Goal: Information Seeking & Learning: Learn about a topic

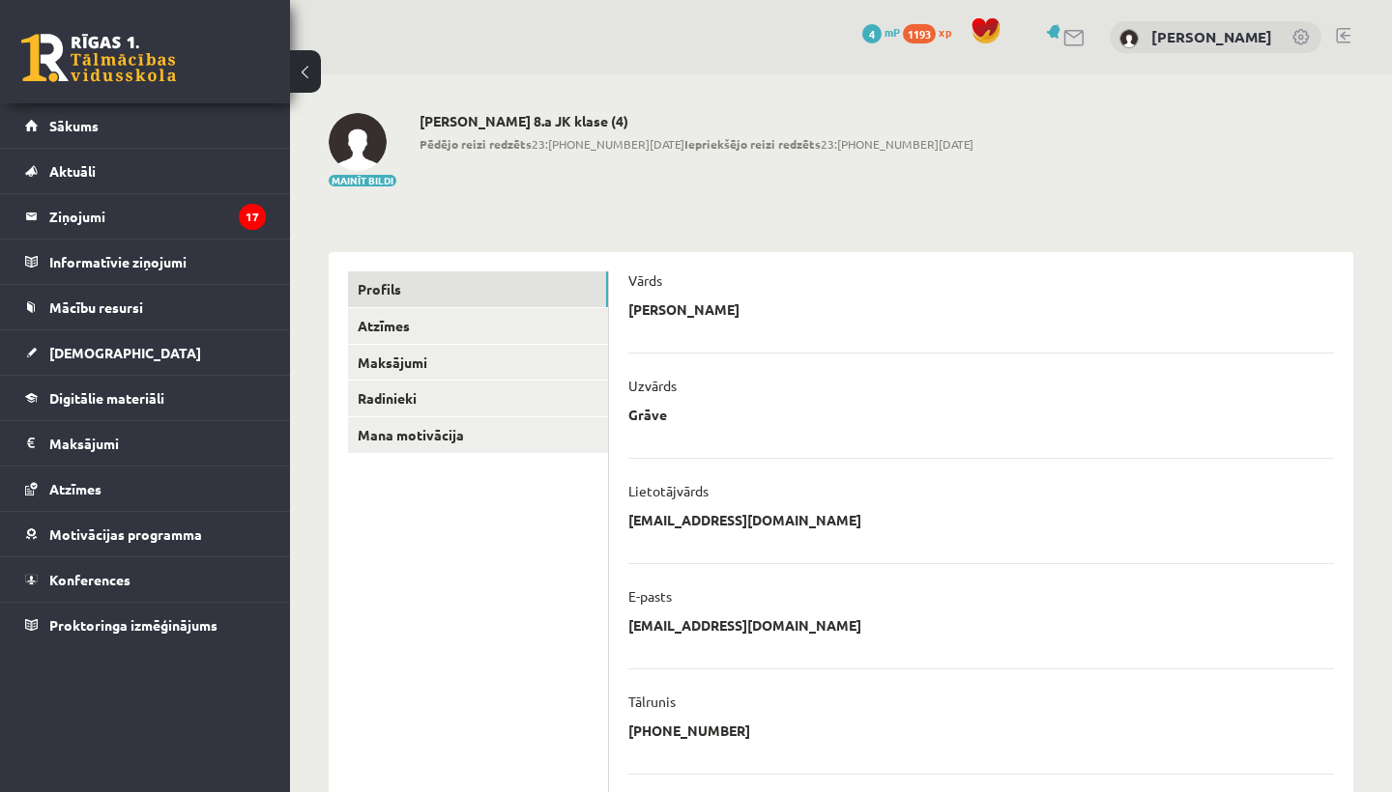
scroll to position [373, 0]
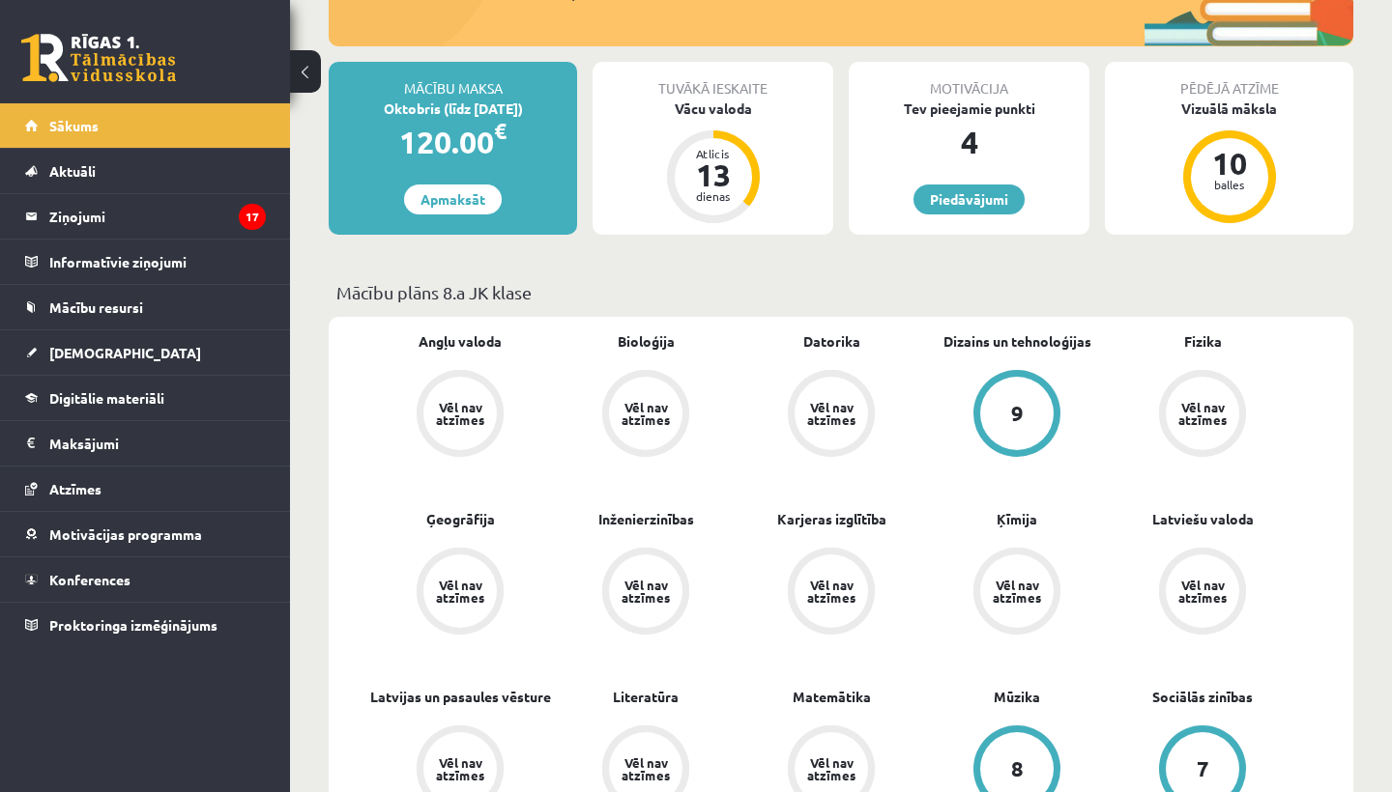
scroll to position [316, 0]
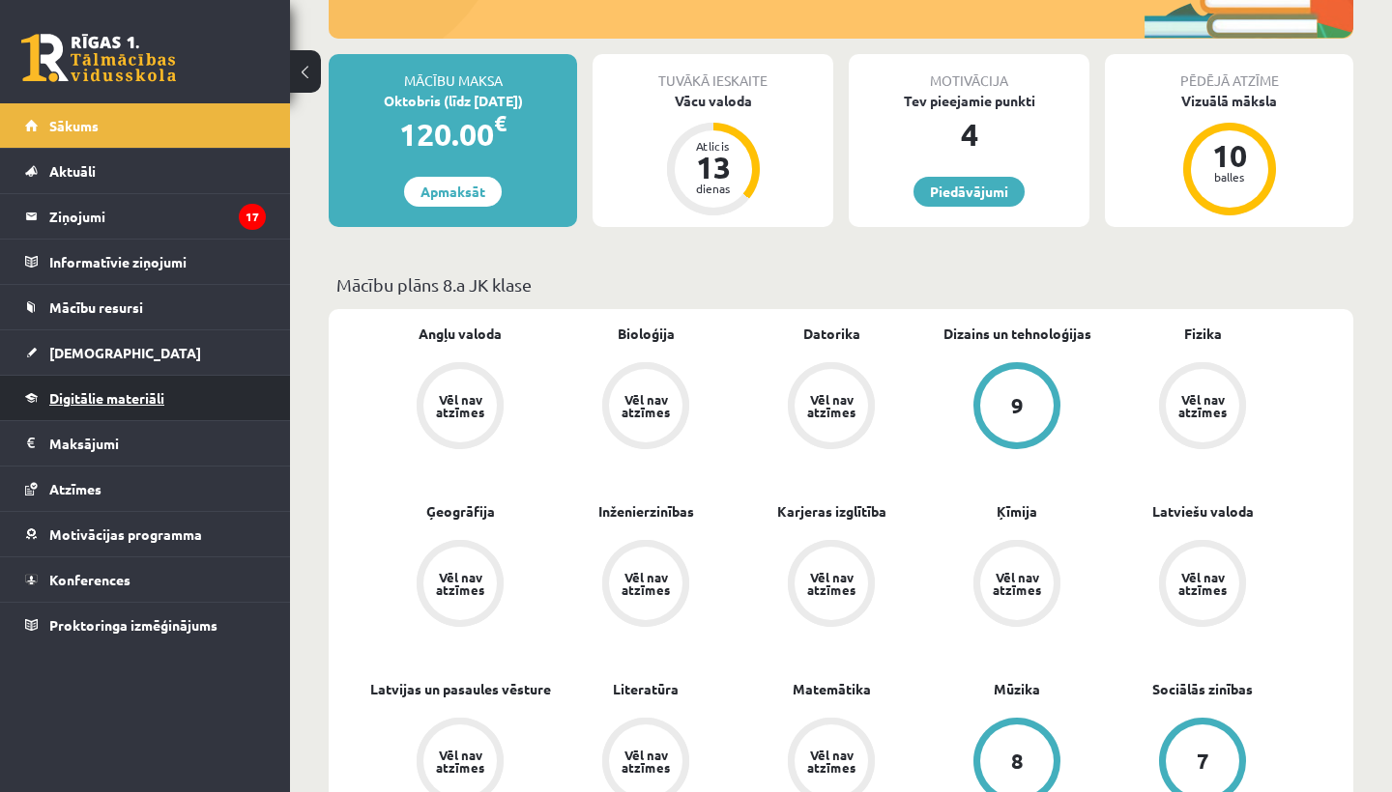
click at [119, 393] on span "Digitālie materiāli" at bounding box center [106, 397] width 115 height 17
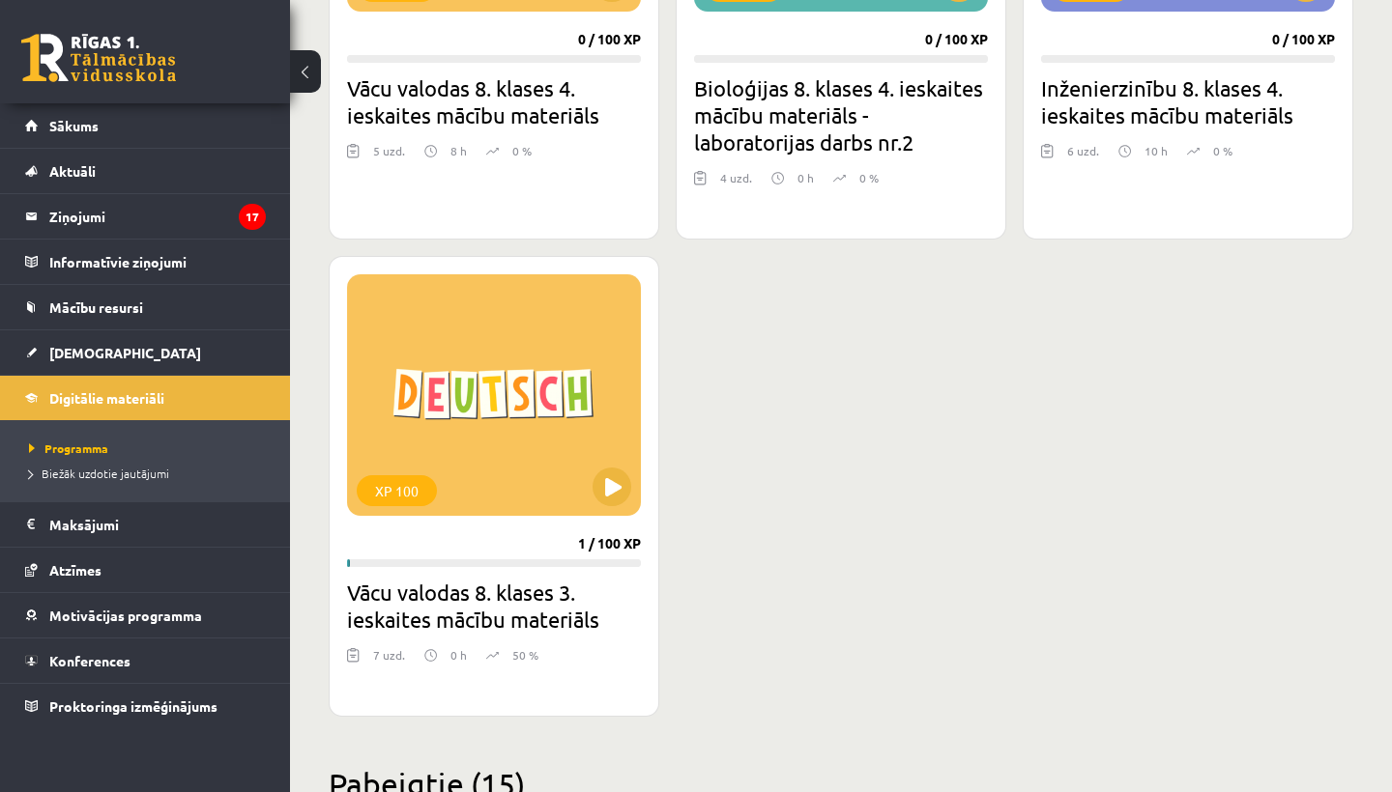
scroll to position [1331, 0]
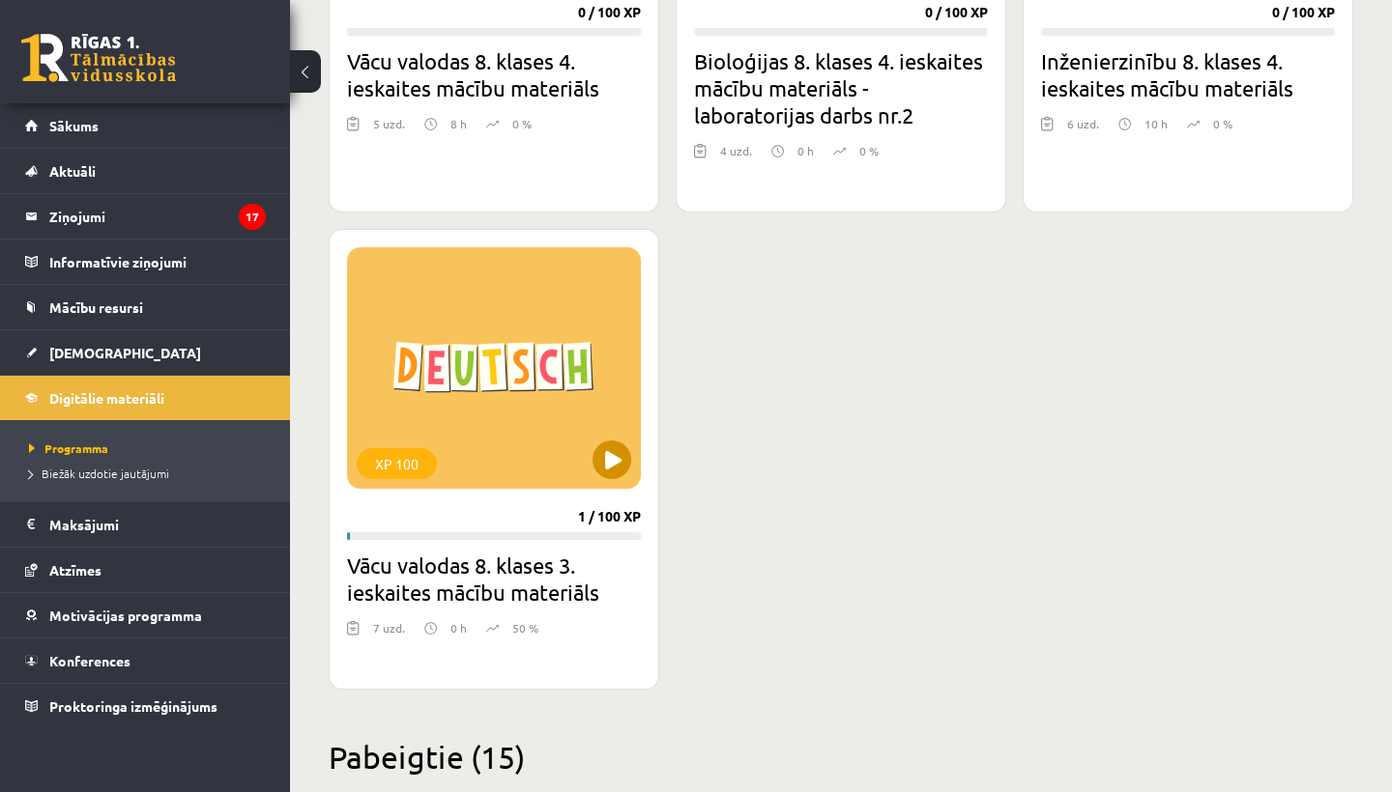
click at [605, 466] on button at bounding box center [611, 460] width 39 height 39
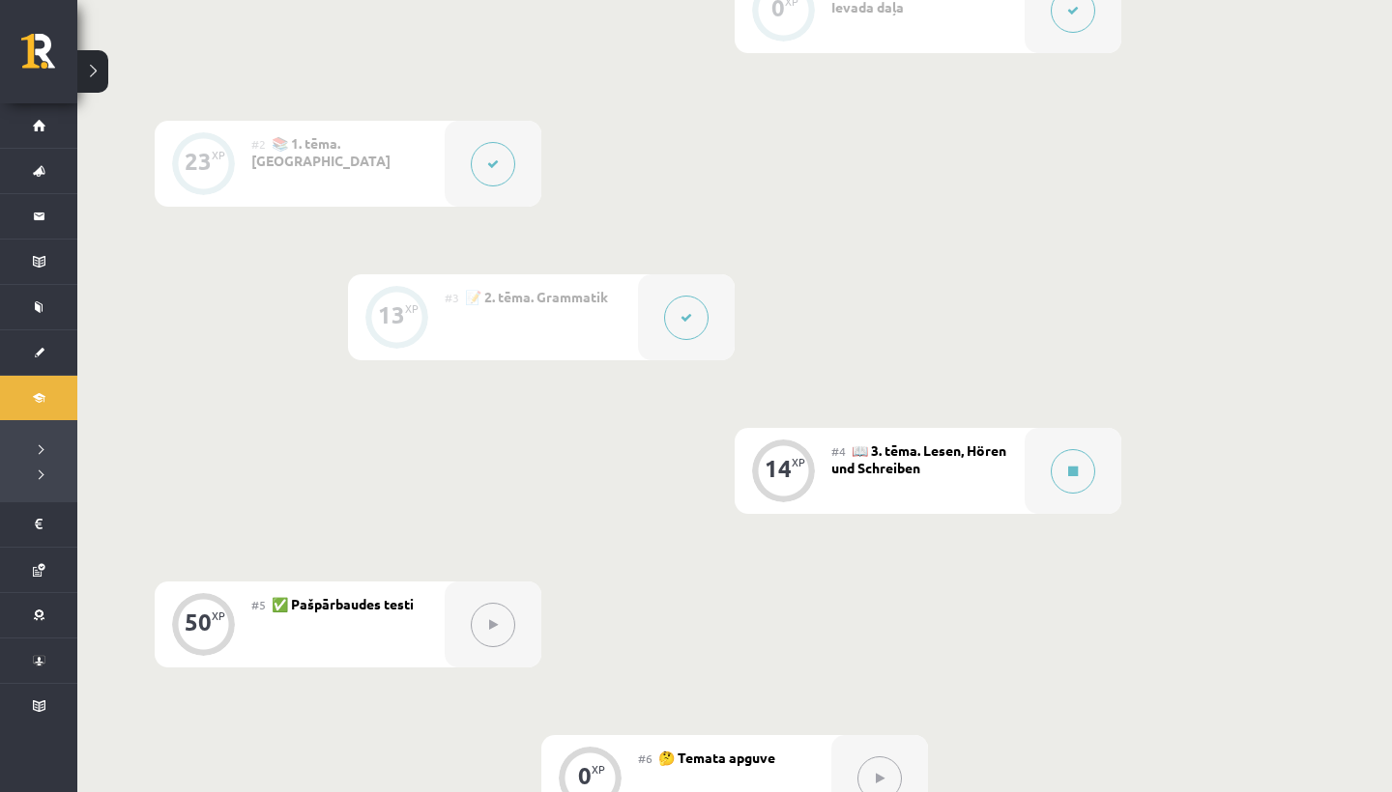
scroll to position [553, 0]
click at [1075, 465] on button at bounding box center [1072, 472] width 44 height 44
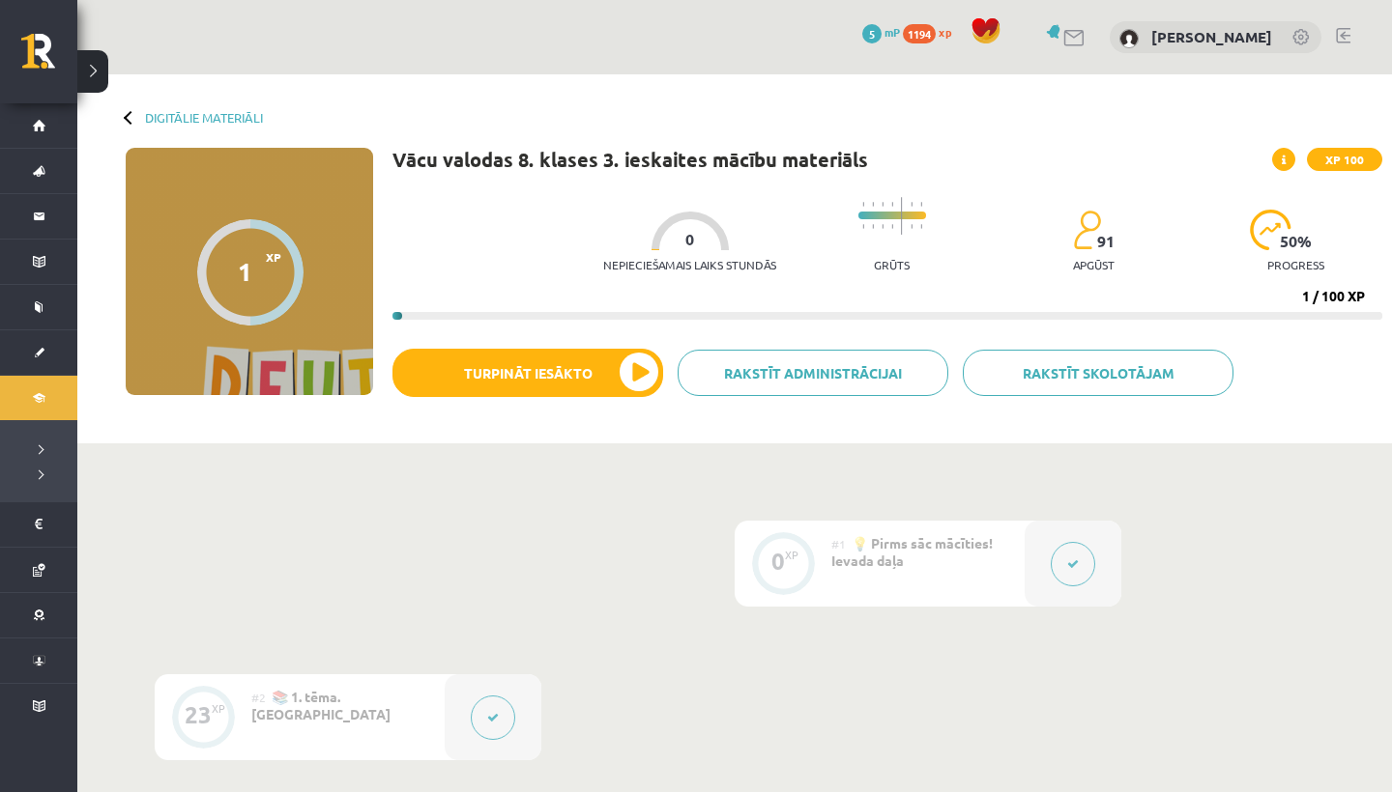
scroll to position [553, 0]
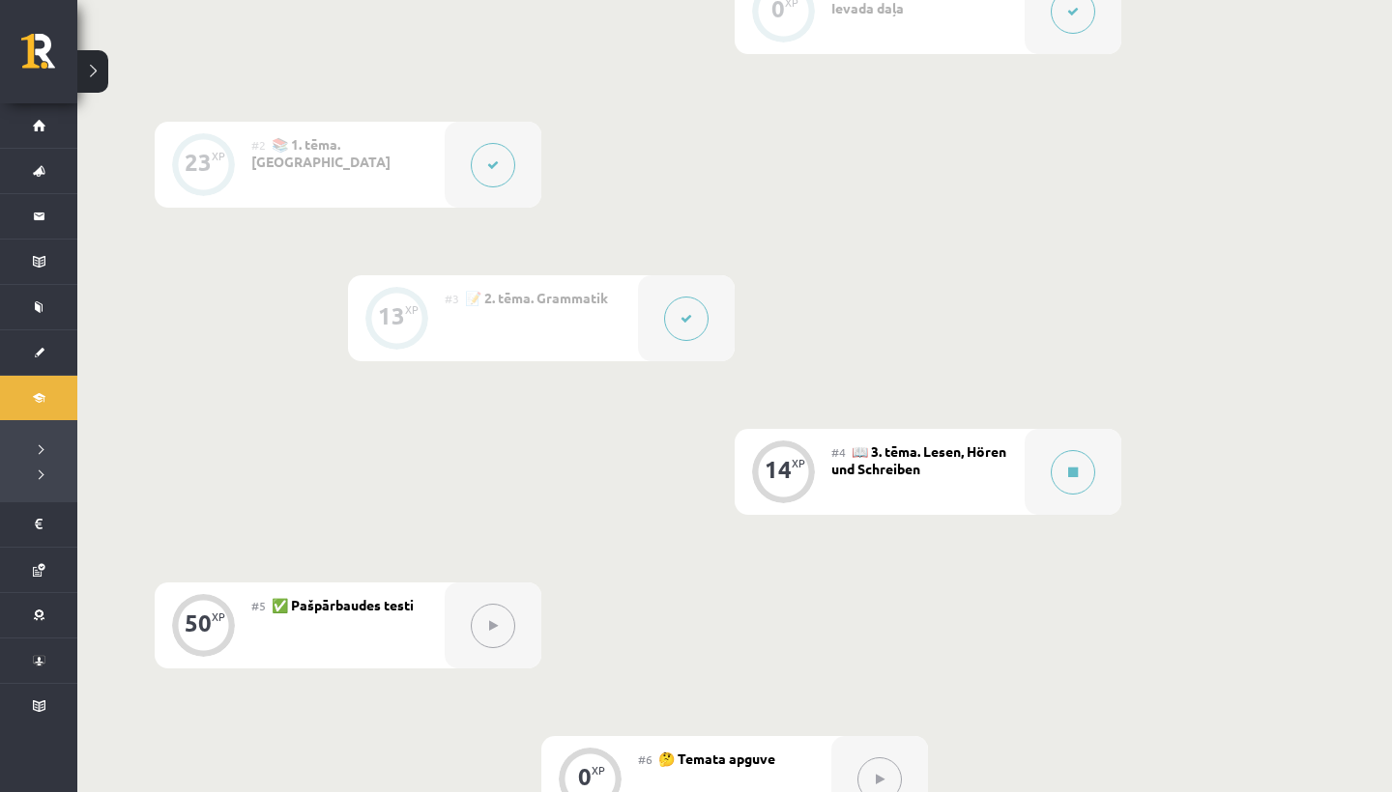
click at [869, 251] on div "0 XP #1 💡 Pirms sāc mācīties! Ievada daļa 23 XP #2 📚 1. tēma. Wortschatz 13 XP …" at bounding box center [735, 395] width 1160 height 854
click at [1053, 481] on button at bounding box center [1072, 472] width 44 height 44
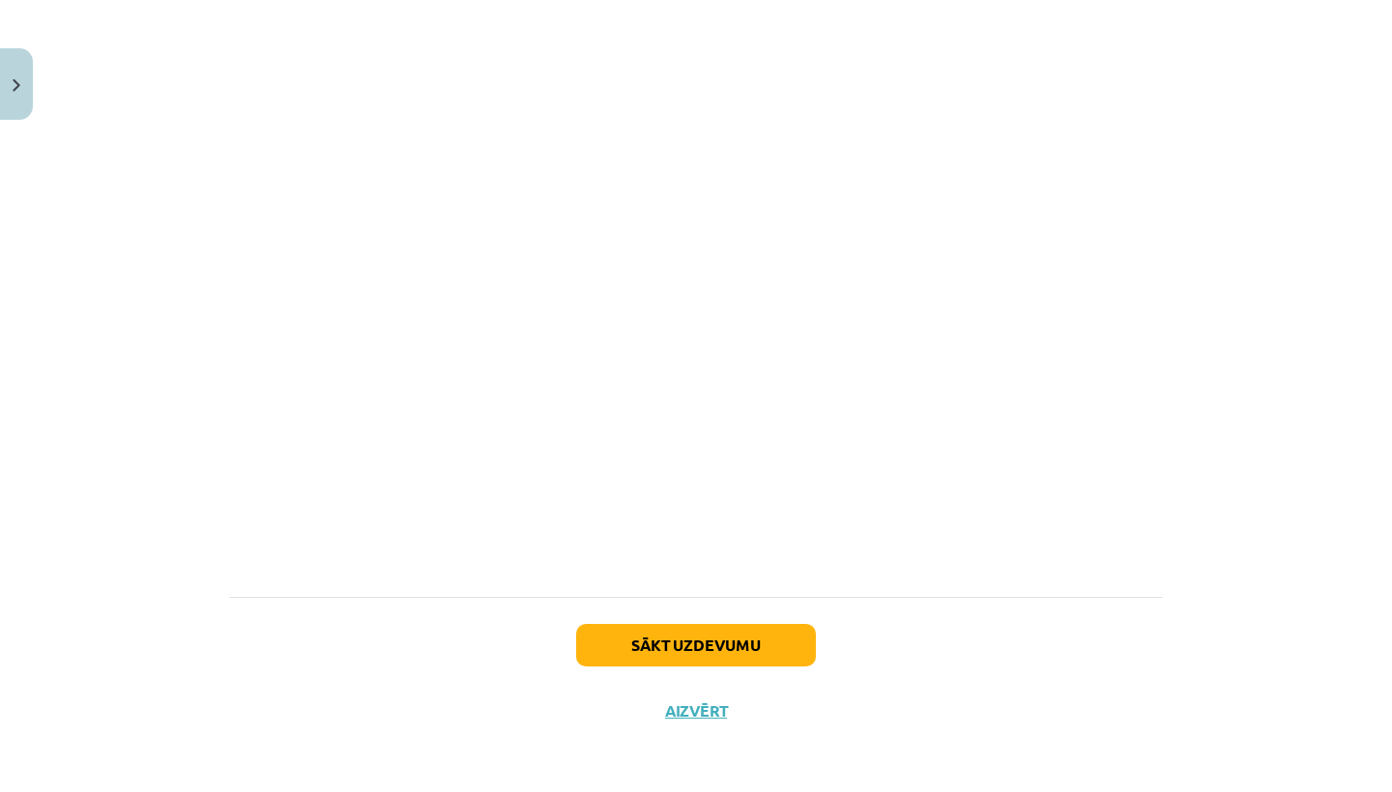
click at [679, 659] on button "Sākt uzdevumu" at bounding box center [696, 645] width 240 height 43
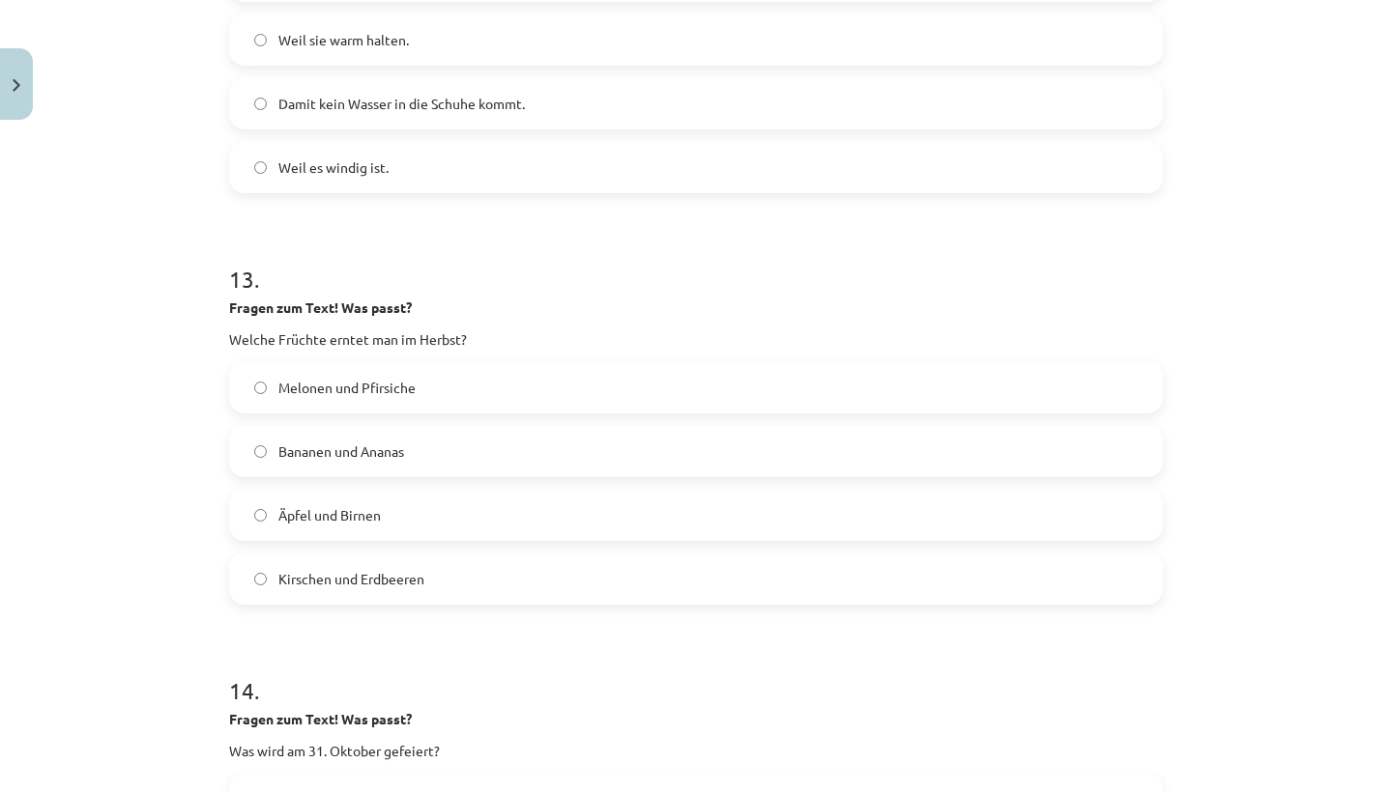
scroll to position [5075, 0]
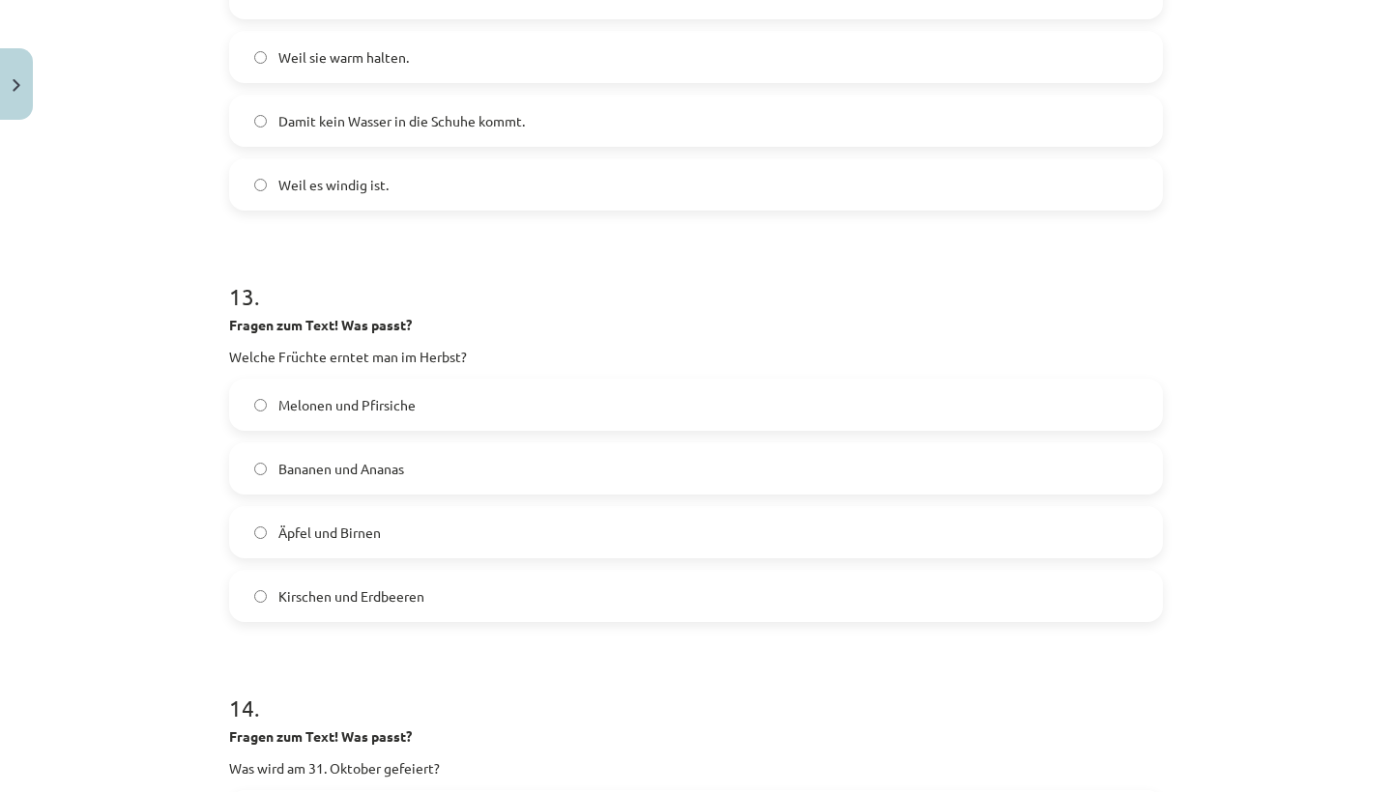
click at [252, 534] on label "Äpfel und Birnen" at bounding box center [696, 532] width 930 height 48
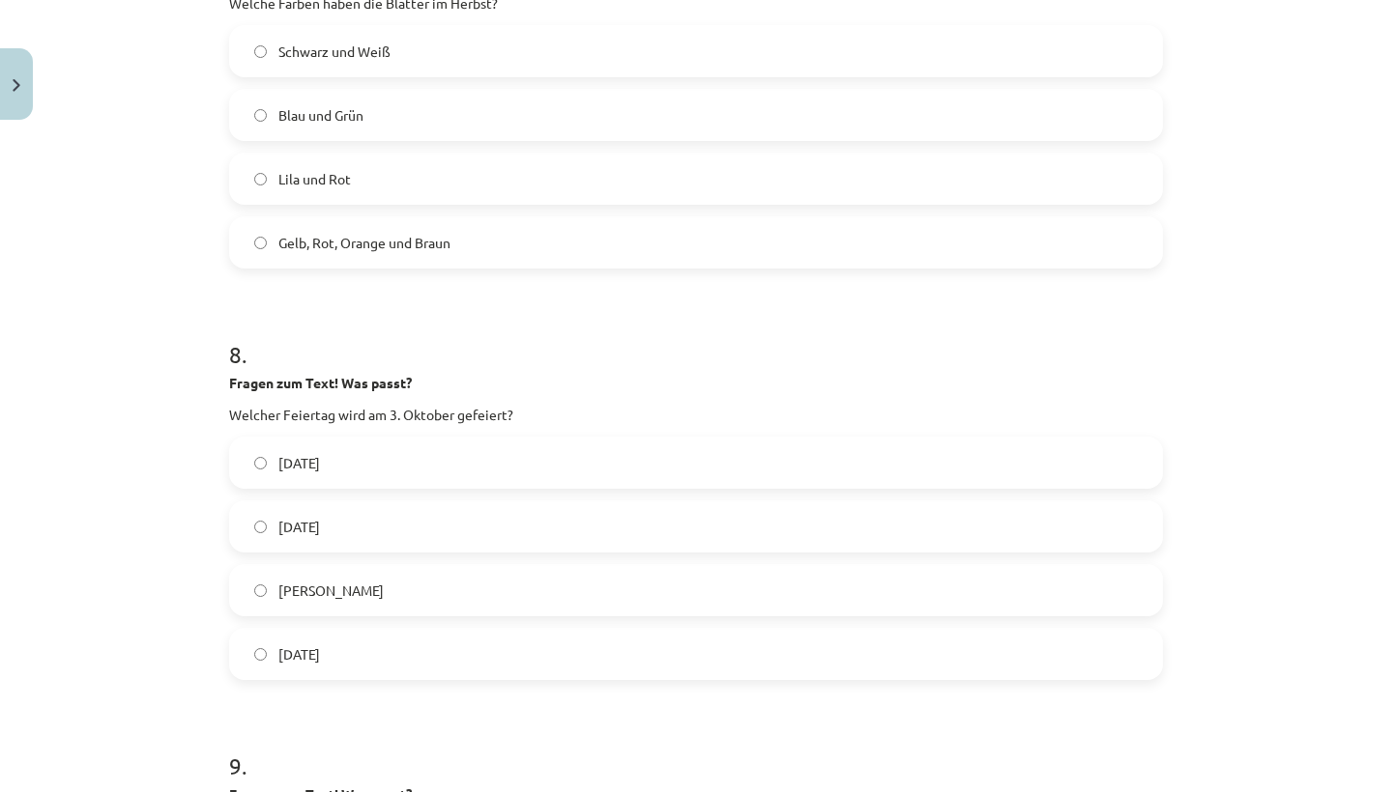
scroll to position [2956, 0]
click at [252, 459] on label "Tag der deutschen Einheit" at bounding box center [696, 466] width 930 height 48
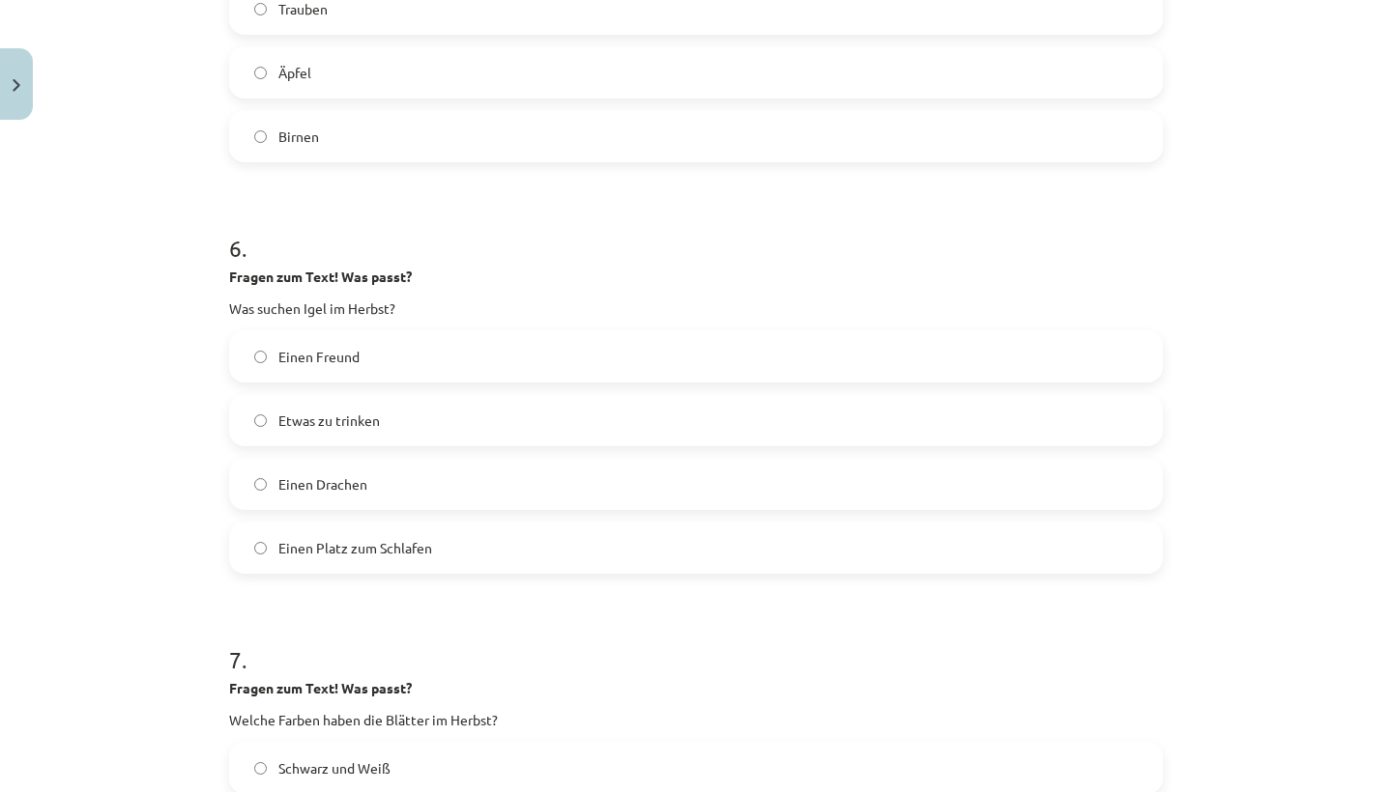
scroll to position [2241, 0]
click at [258, 540] on label "Einen Platz zum Schlafen" at bounding box center [696, 549] width 930 height 48
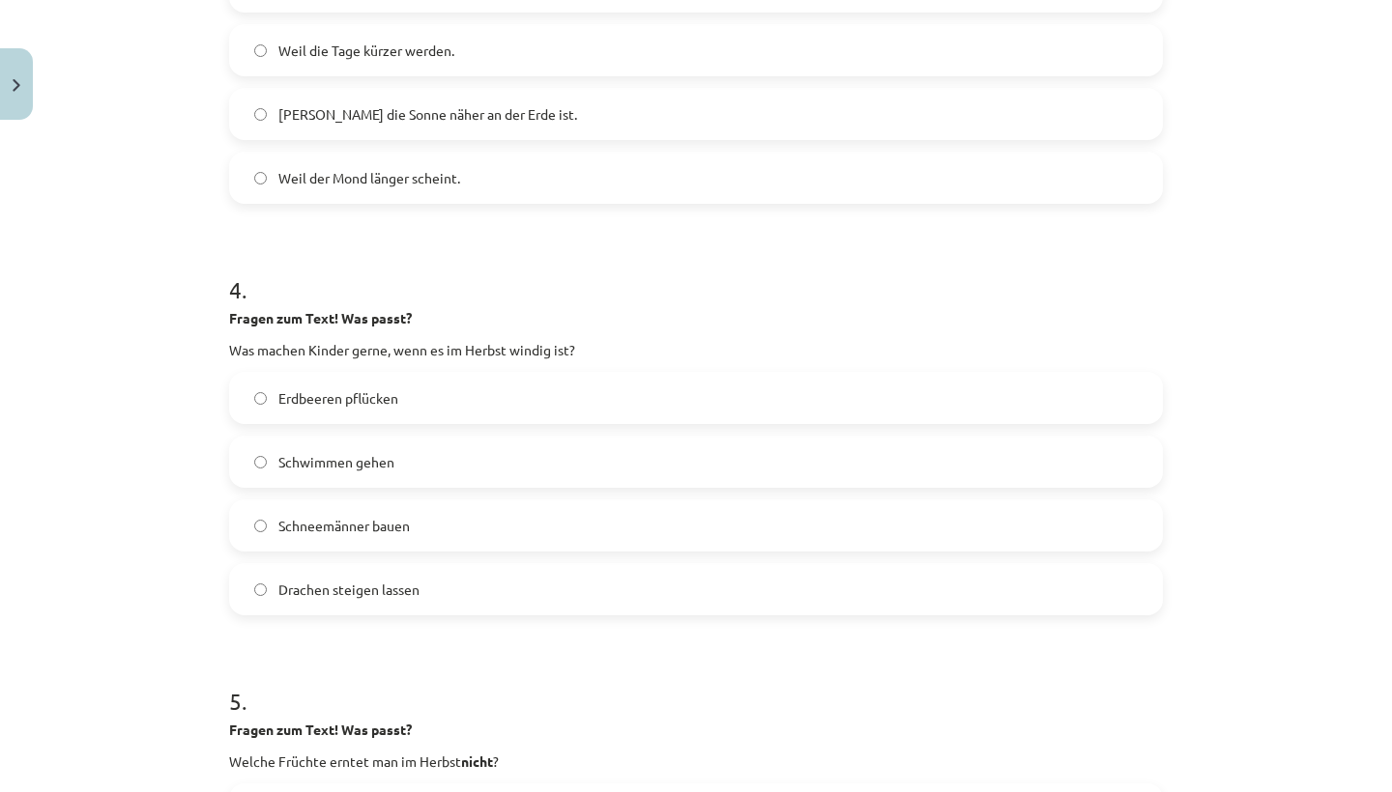
scroll to position [1383, 0]
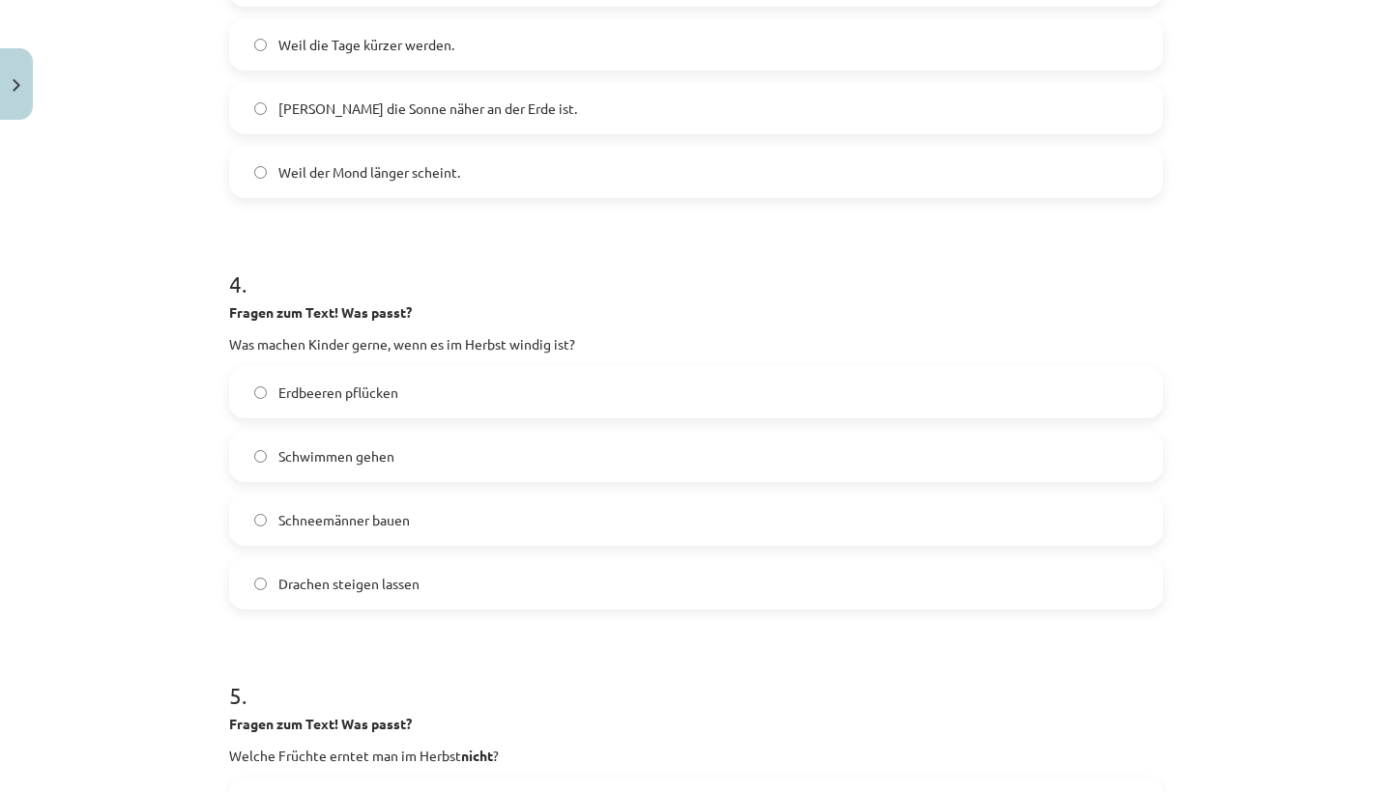
click at [253, 585] on label "Drachen steigen lassen" at bounding box center [696, 584] width 930 height 48
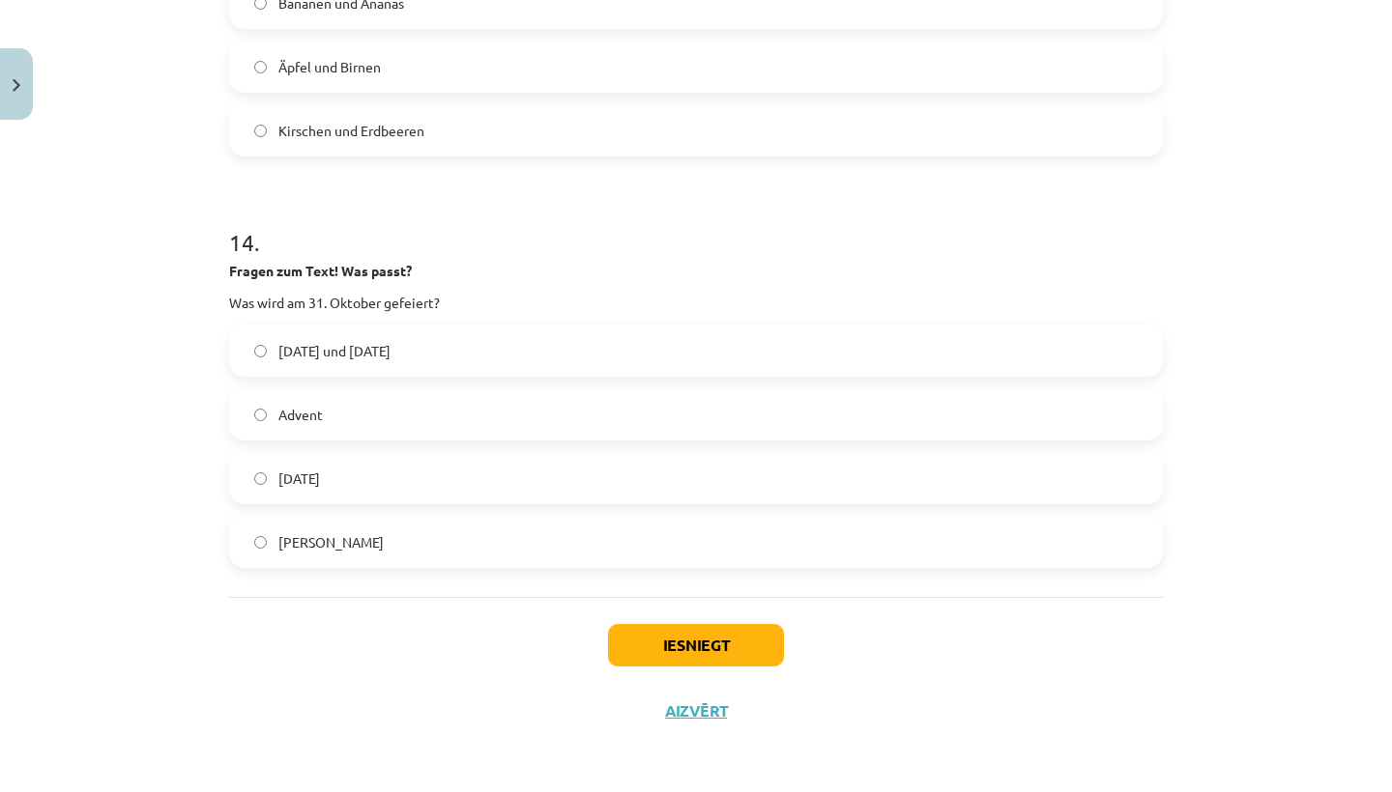
scroll to position [5544, 0]
click at [634, 641] on button "Iesniegt" at bounding box center [696, 645] width 176 height 43
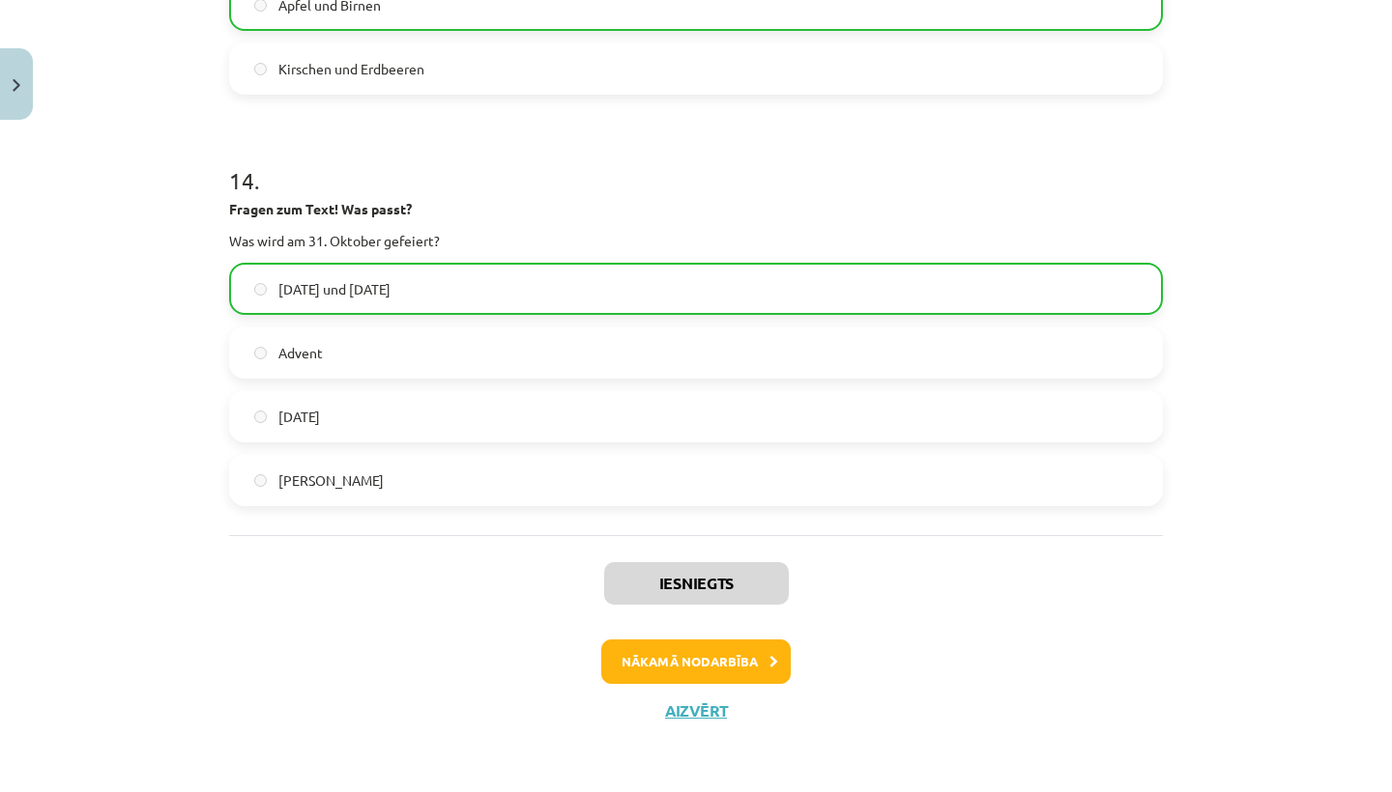
scroll to position [5605, 0]
click at [733, 650] on button "Nākamā nodarbība" at bounding box center [695, 662] width 189 height 44
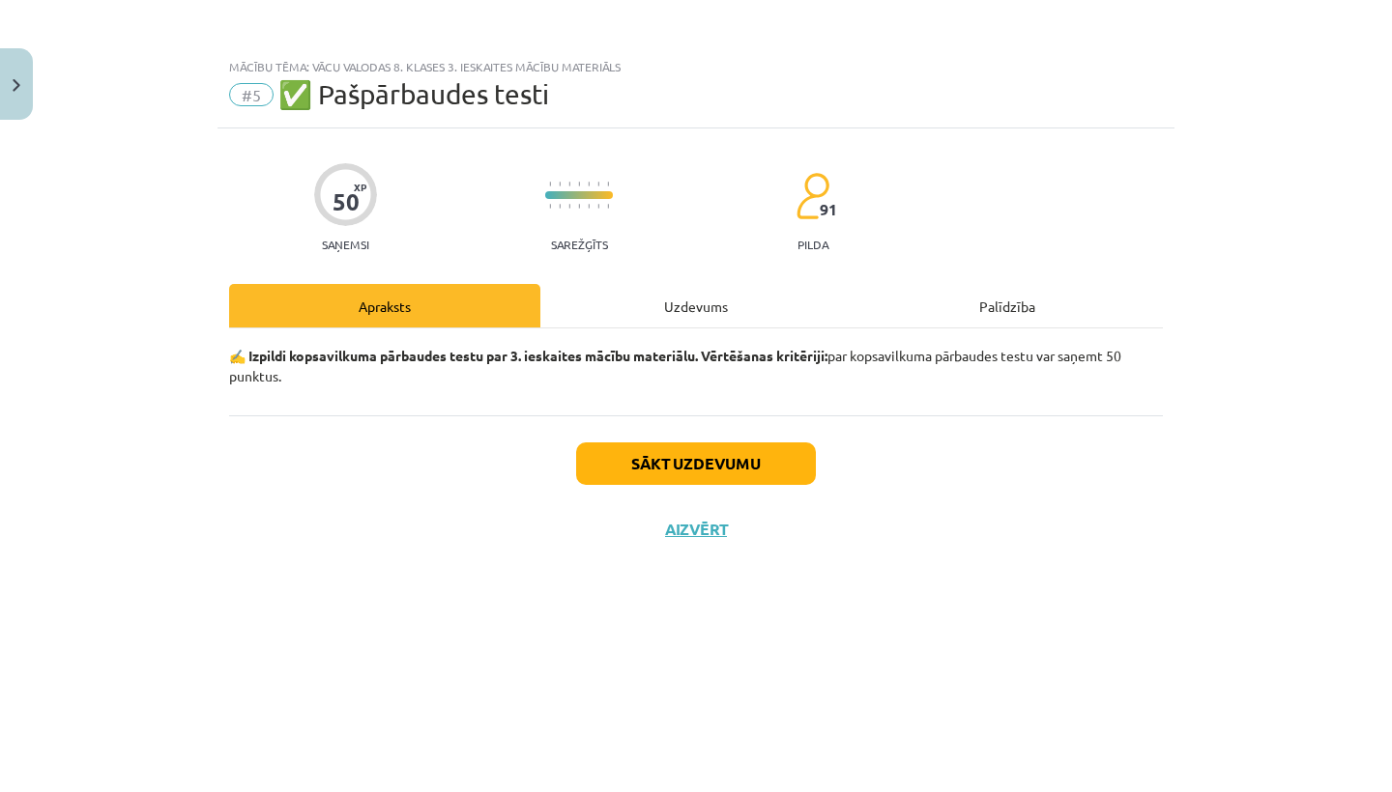
scroll to position [0, 0]
click at [681, 466] on button "Sākt uzdevumu" at bounding box center [696, 464] width 240 height 43
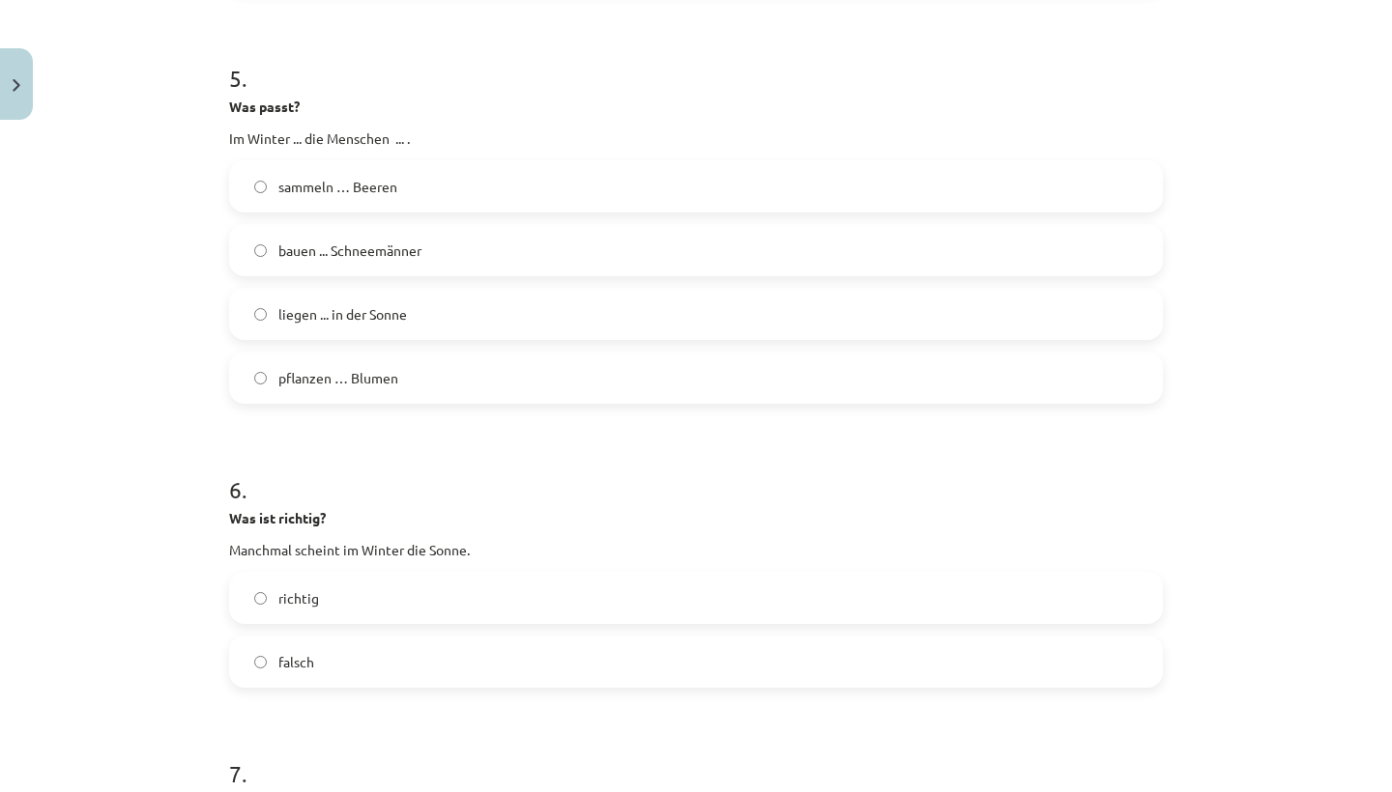
scroll to position [1807, 0]
click at [252, 594] on label "richtig" at bounding box center [696, 600] width 930 height 48
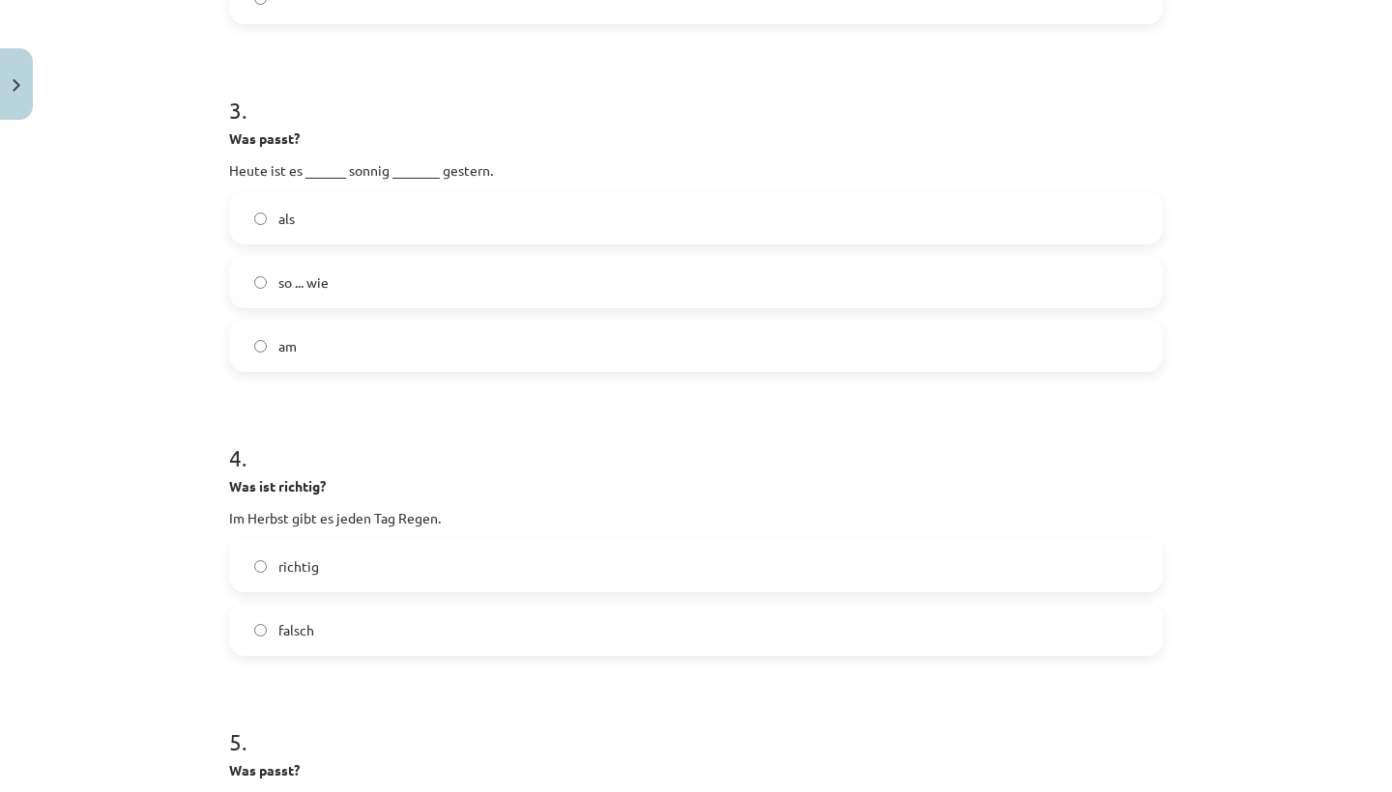
scroll to position [1135, 0]
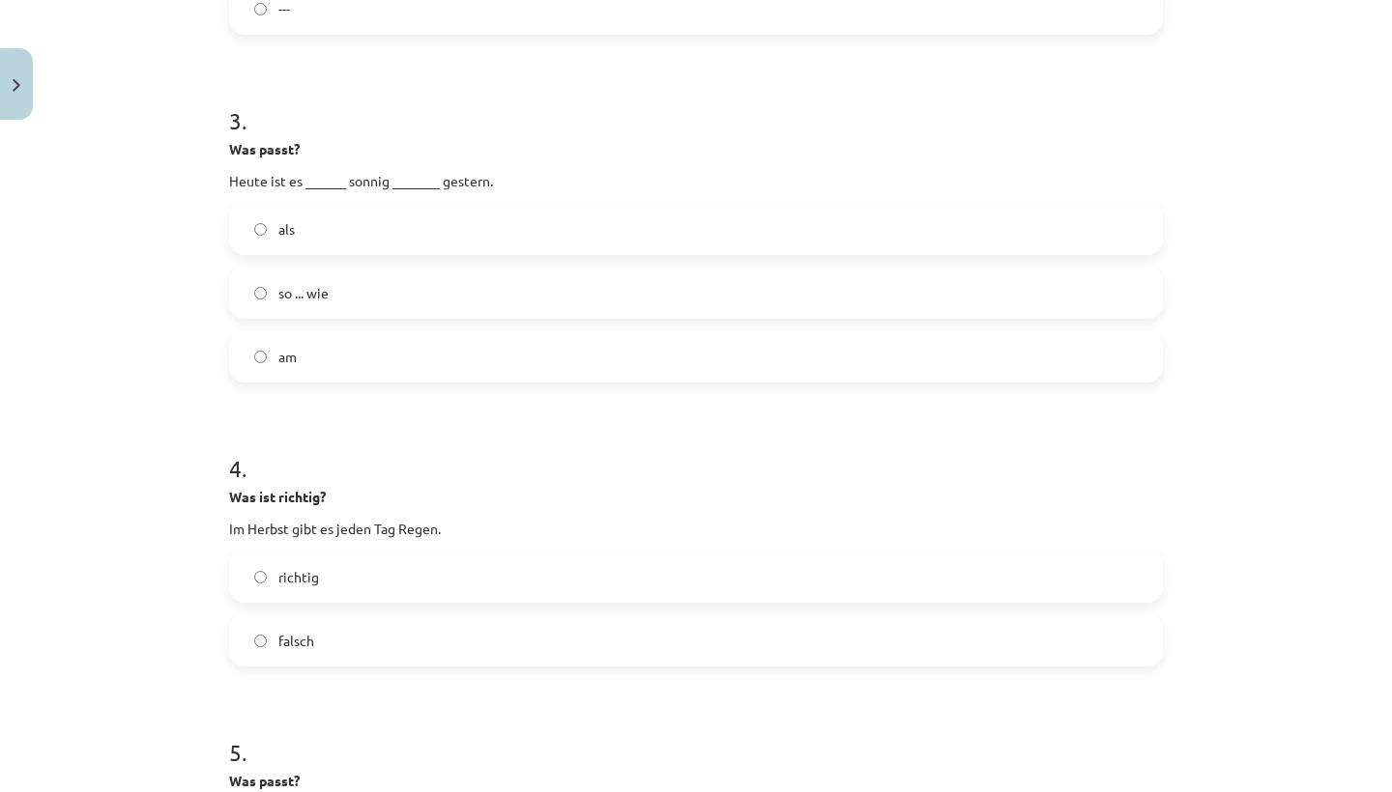
click at [250, 292] on label "so ... wie" at bounding box center [696, 293] width 930 height 48
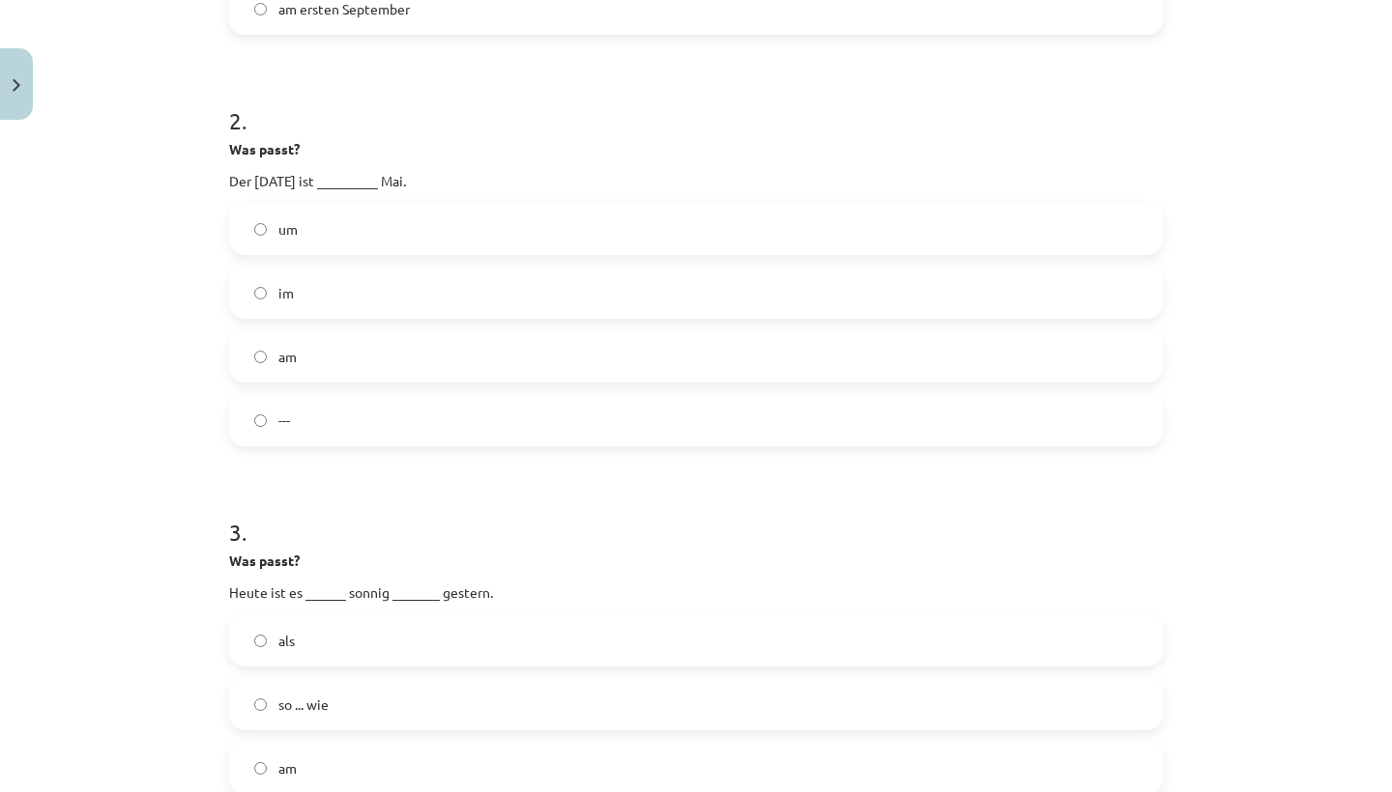
scroll to position [714, 0]
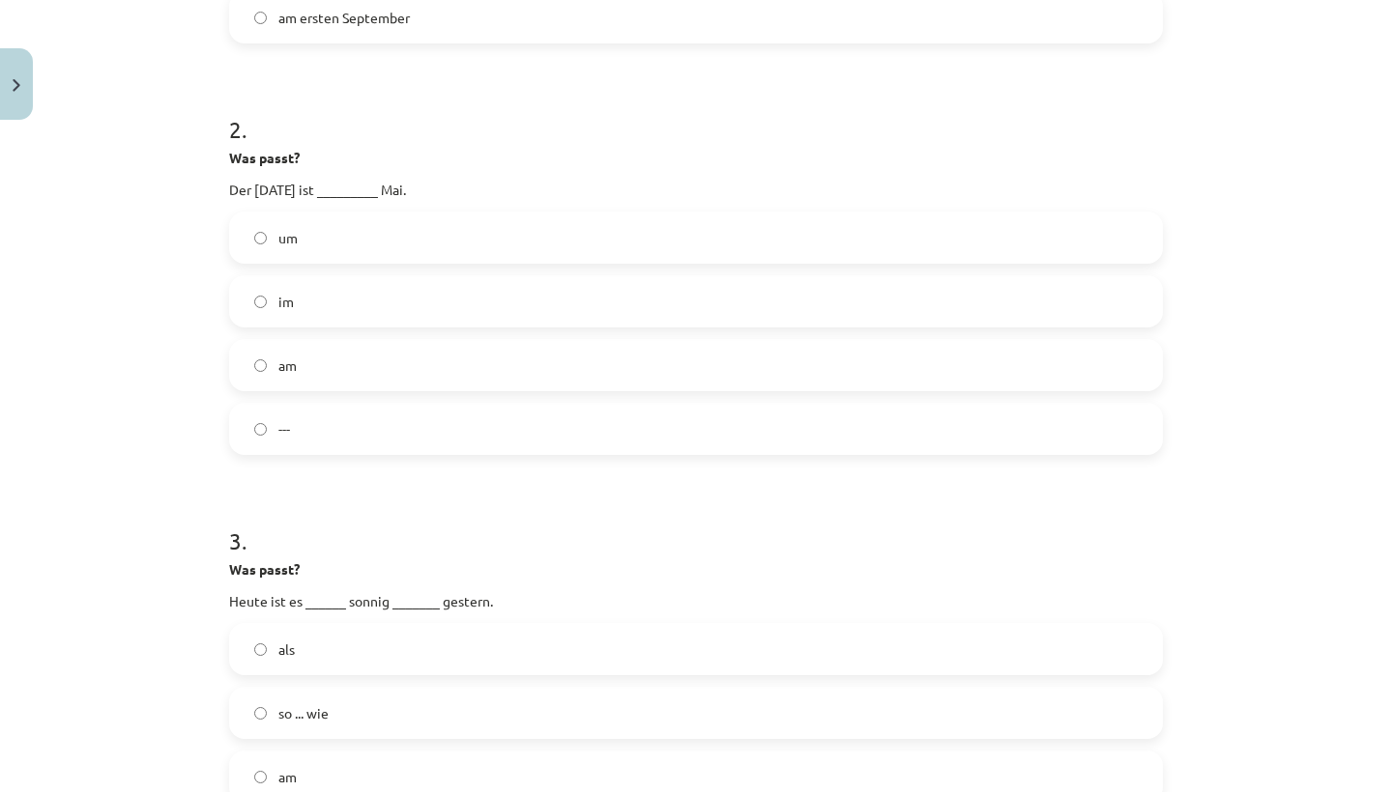
click at [255, 294] on label "im" at bounding box center [696, 301] width 930 height 48
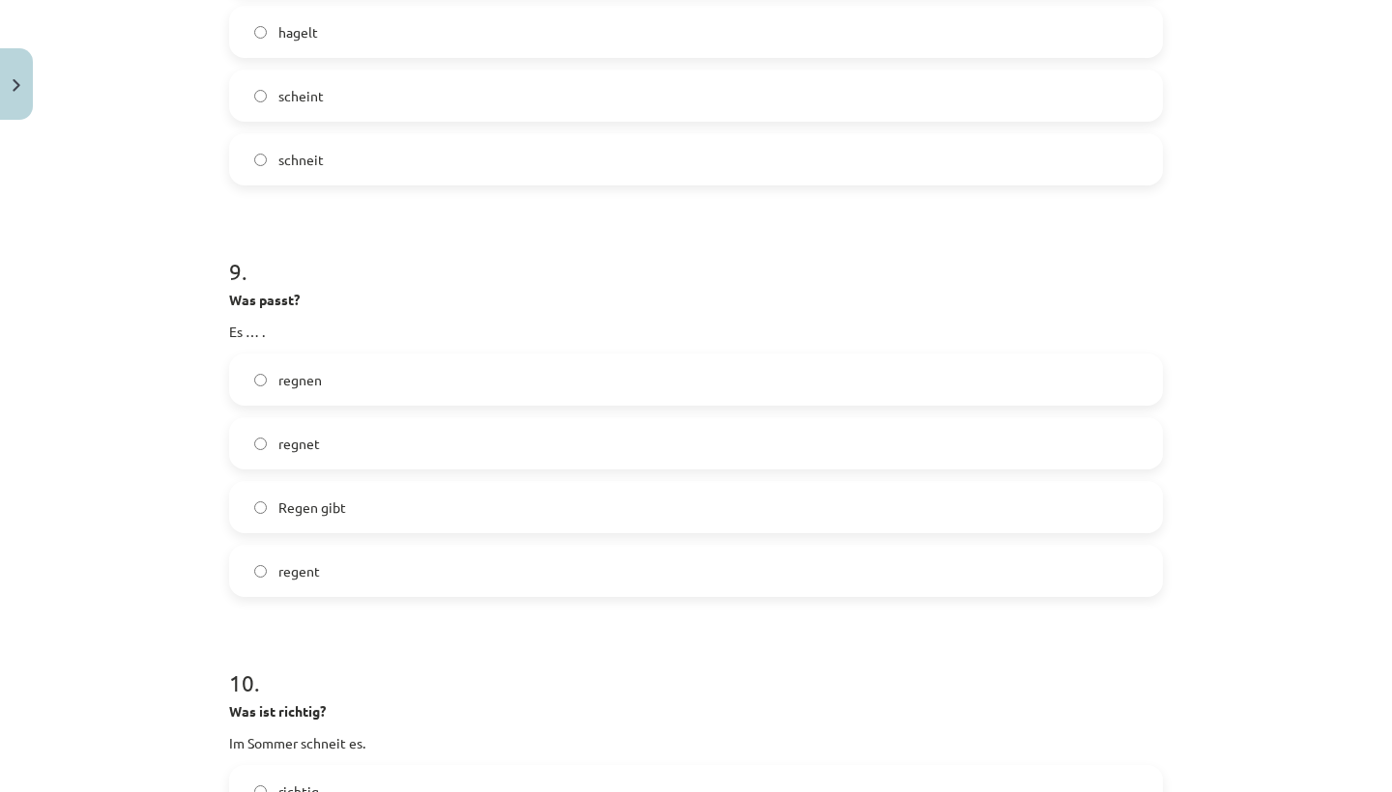
scroll to position [3137, 0]
click at [250, 442] on label "regnet" at bounding box center [696, 441] width 930 height 48
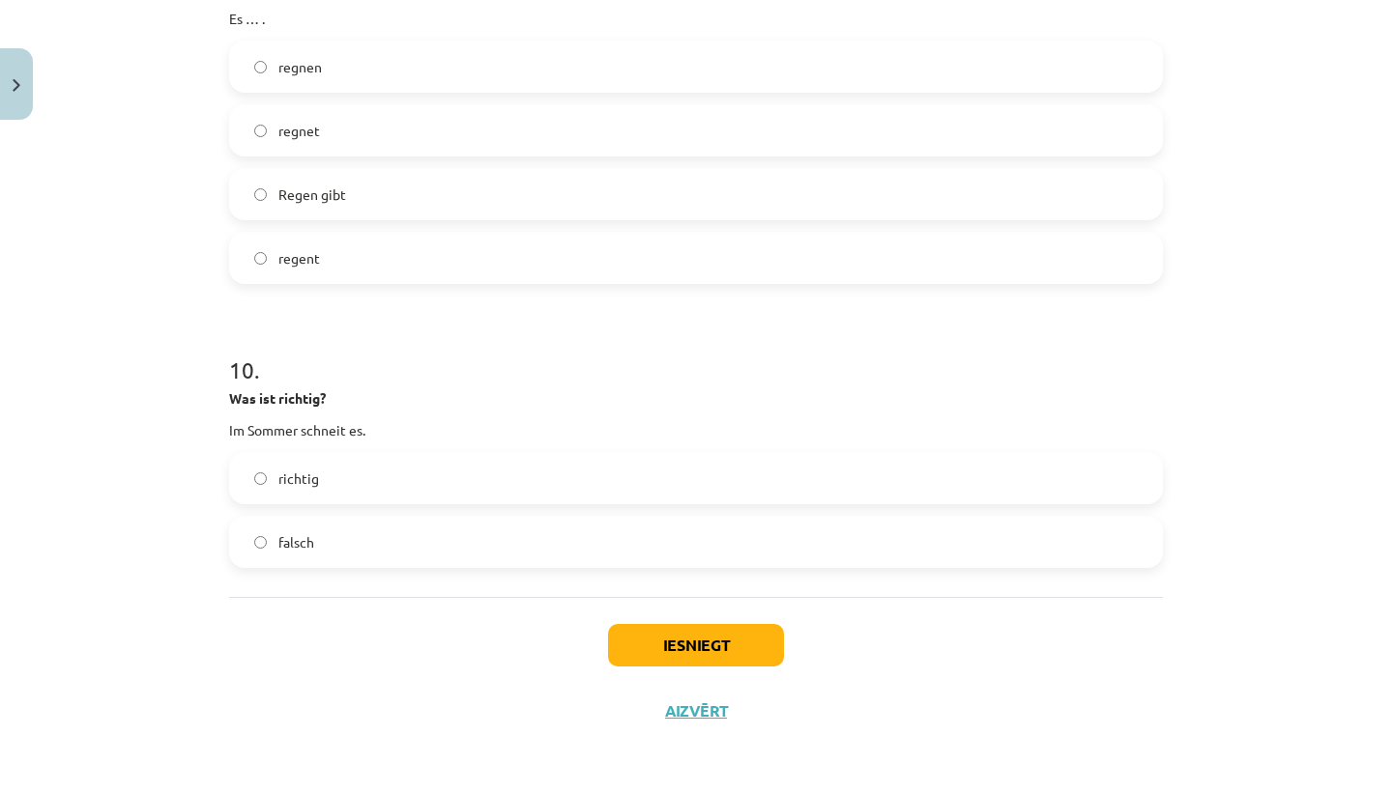
scroll to position [3451, 0]
click at [644, 637] on button "Iesniegt" at bounding box center [696, 645] width 176 height 43
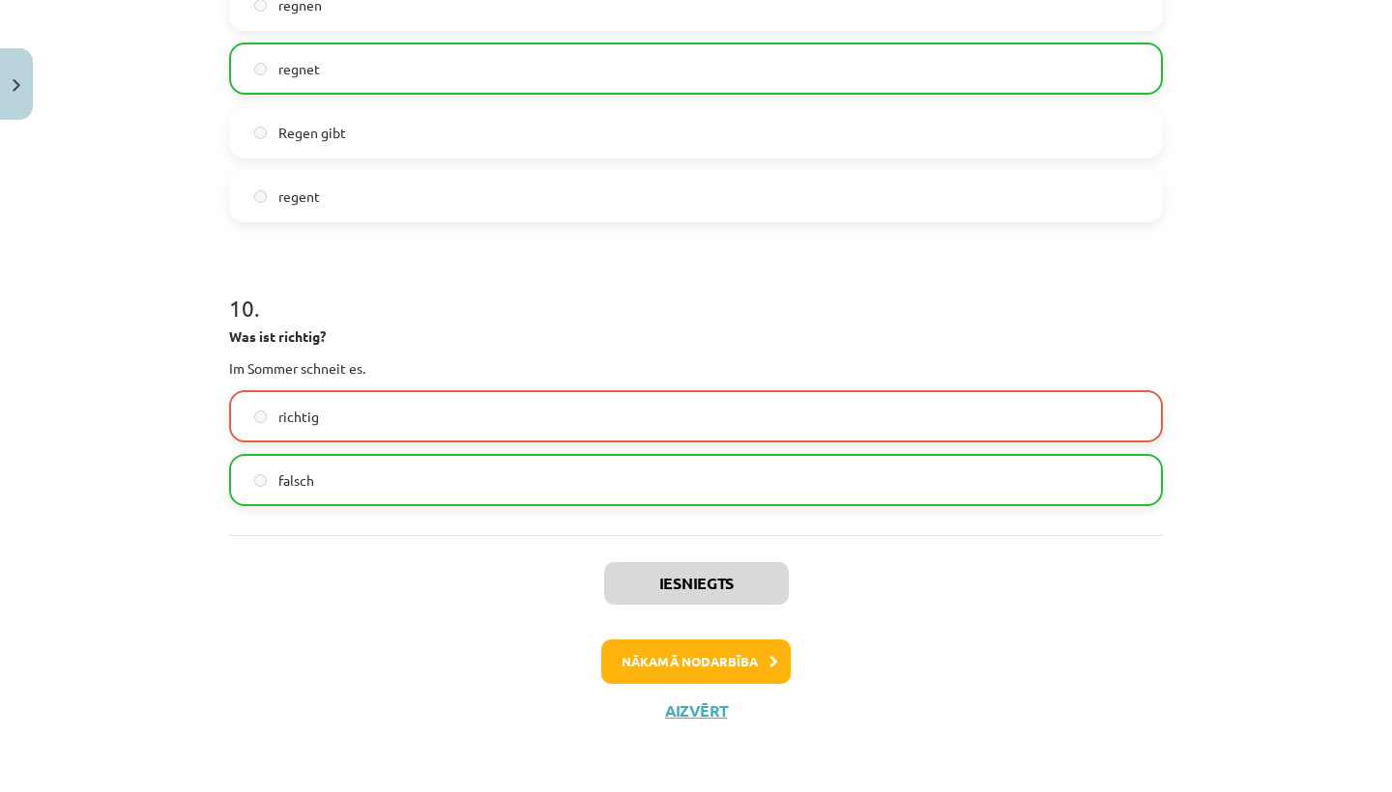
scroll to position [3512, 0]
click at [700, 709] on button "Aizvērt" at bounding box center [695, 711] width 73 height 19
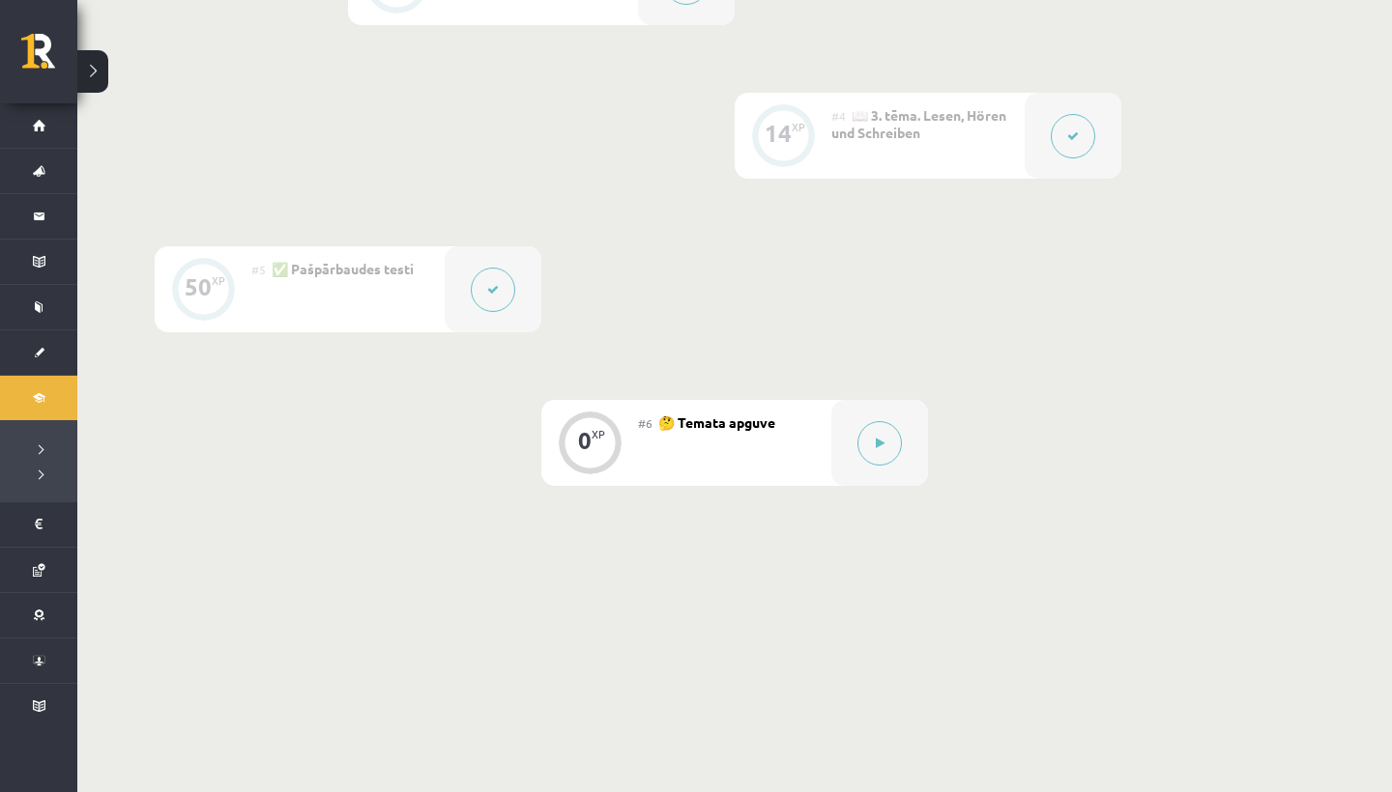
scroll to position [939, 0]
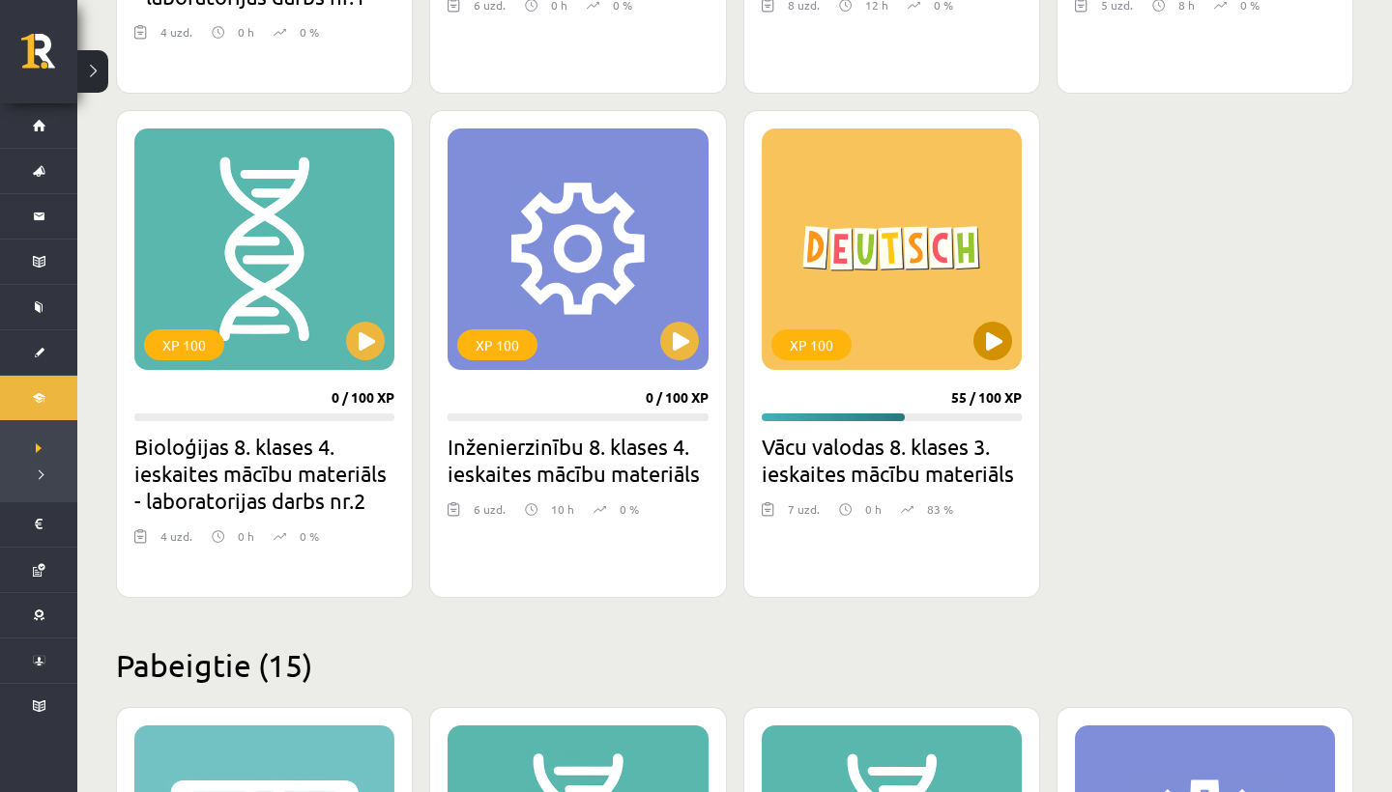
scroll to position [955, 0]
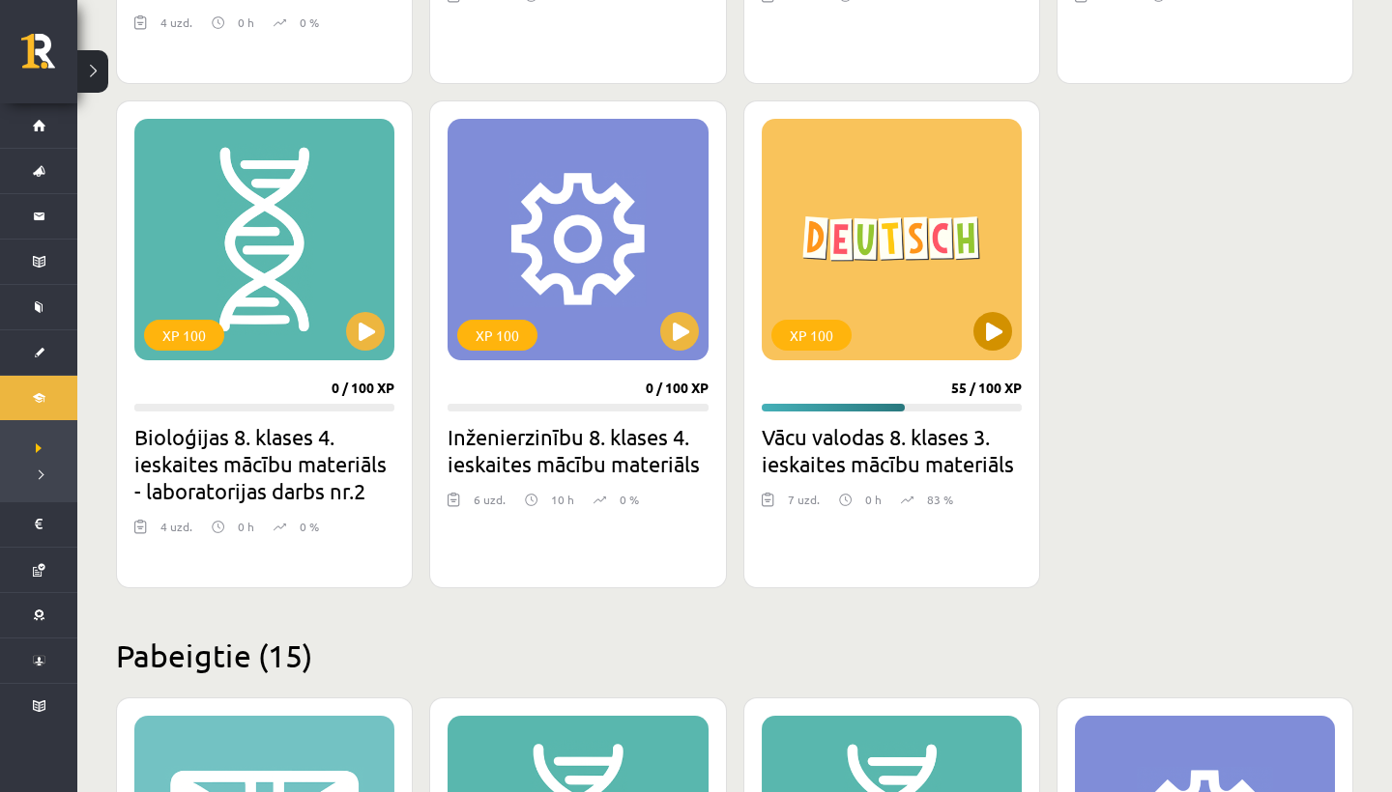
click at [991, 342] on button at bounding box center [992, 331] width 39 height 39
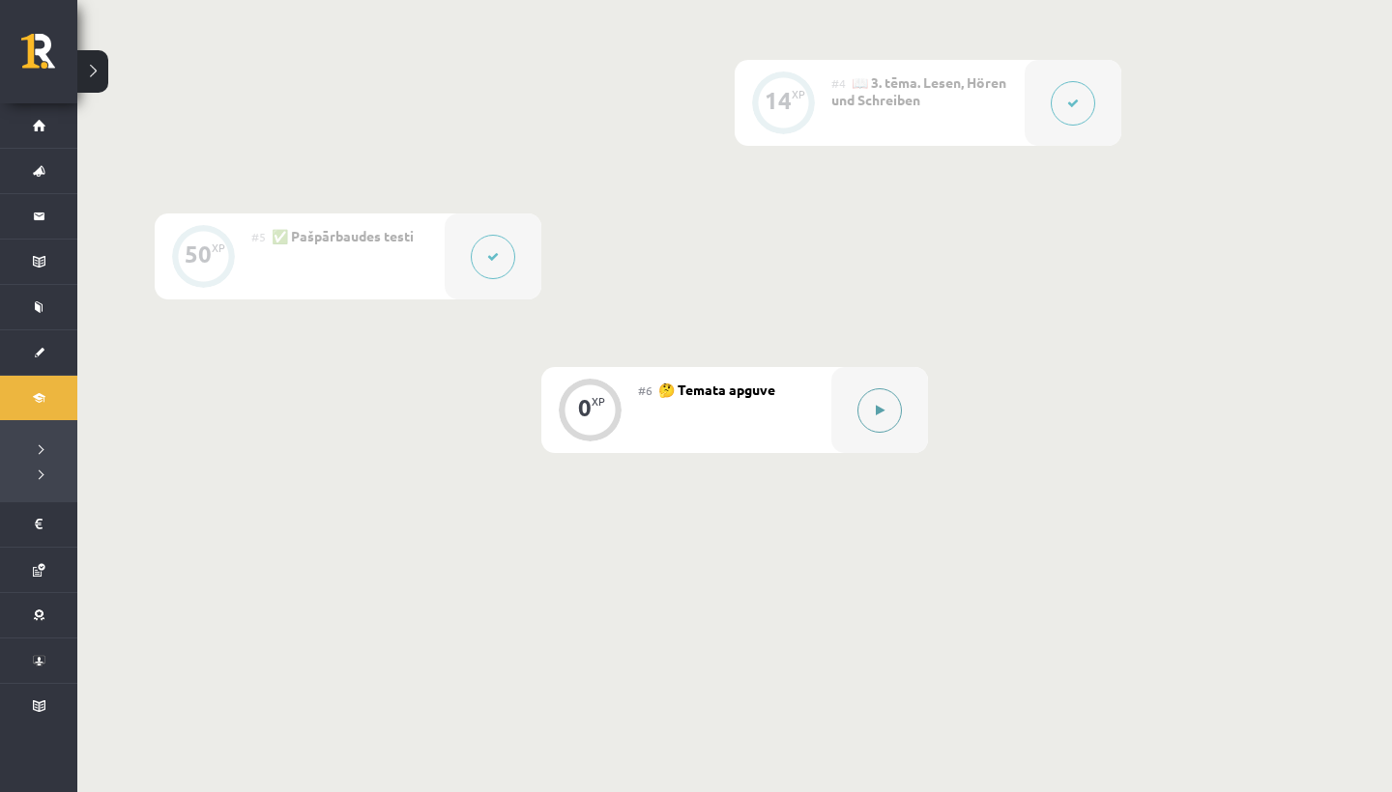
scroll to position [921, 0]
click at [873, 402] on button at bounding box center [879, 411] width 44 height 44
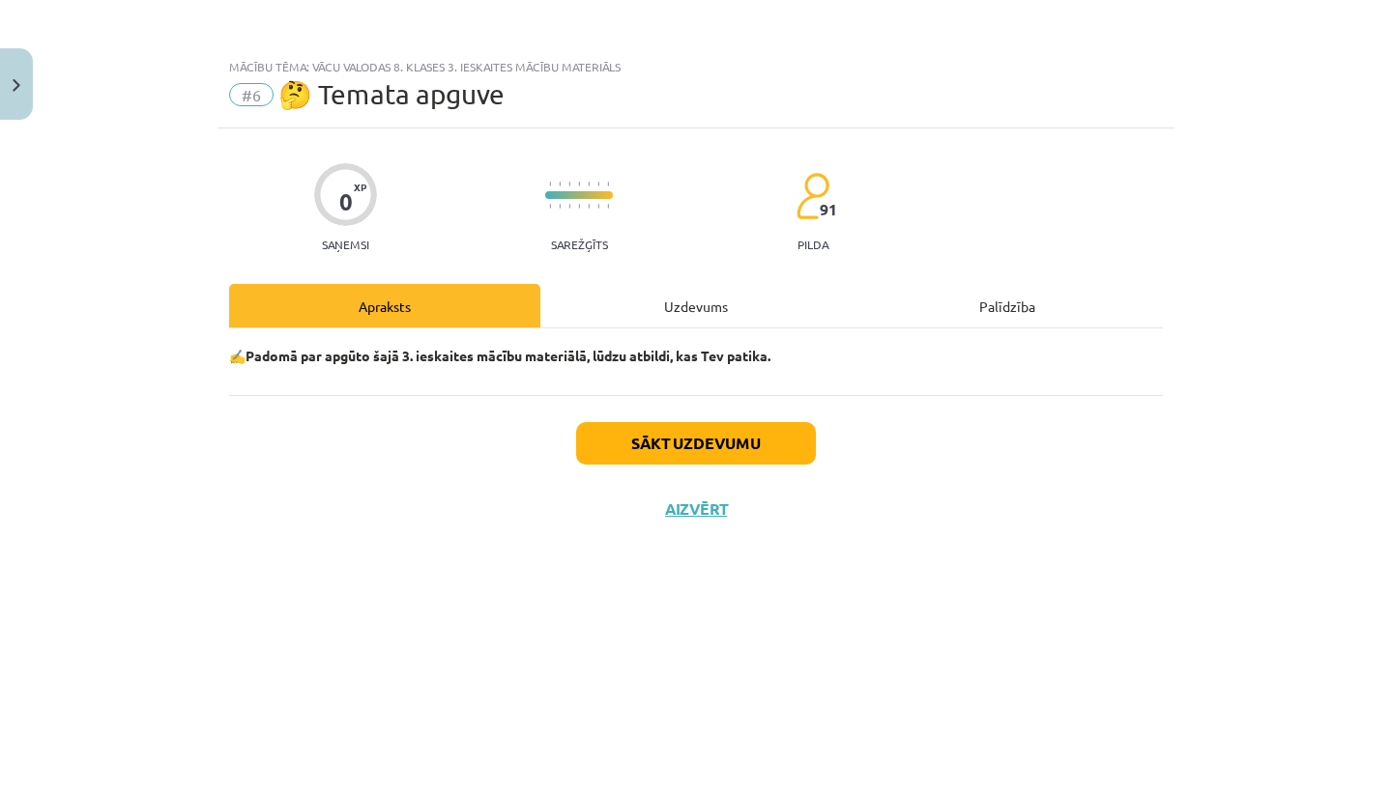
click at [682, 289] on div "Uzdevums" at bounding box center [695, 305] width 311 height 43
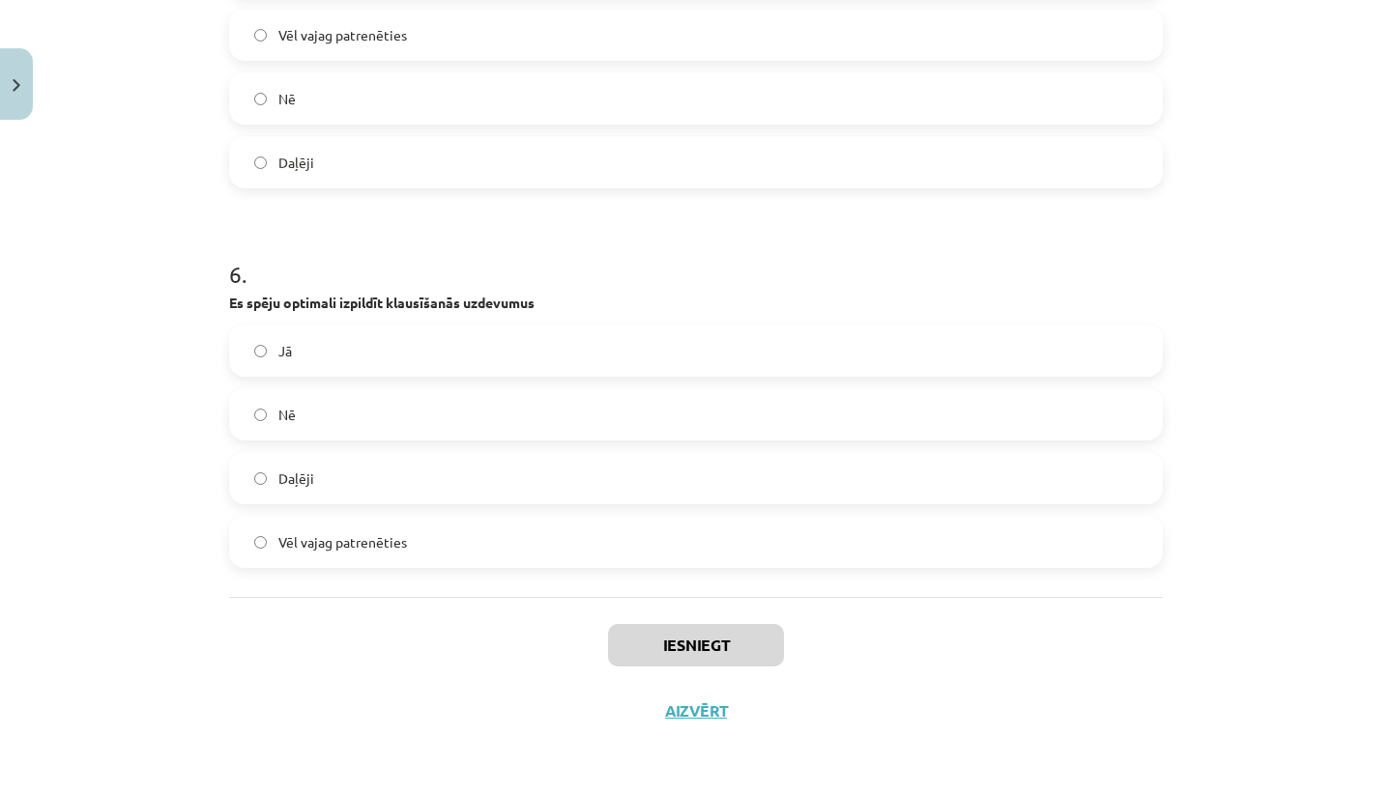
scroll to position [2059, 0]
click at [723, 640] on button "Iesniegt" at bounding box center [696, 645] width 176 height 43
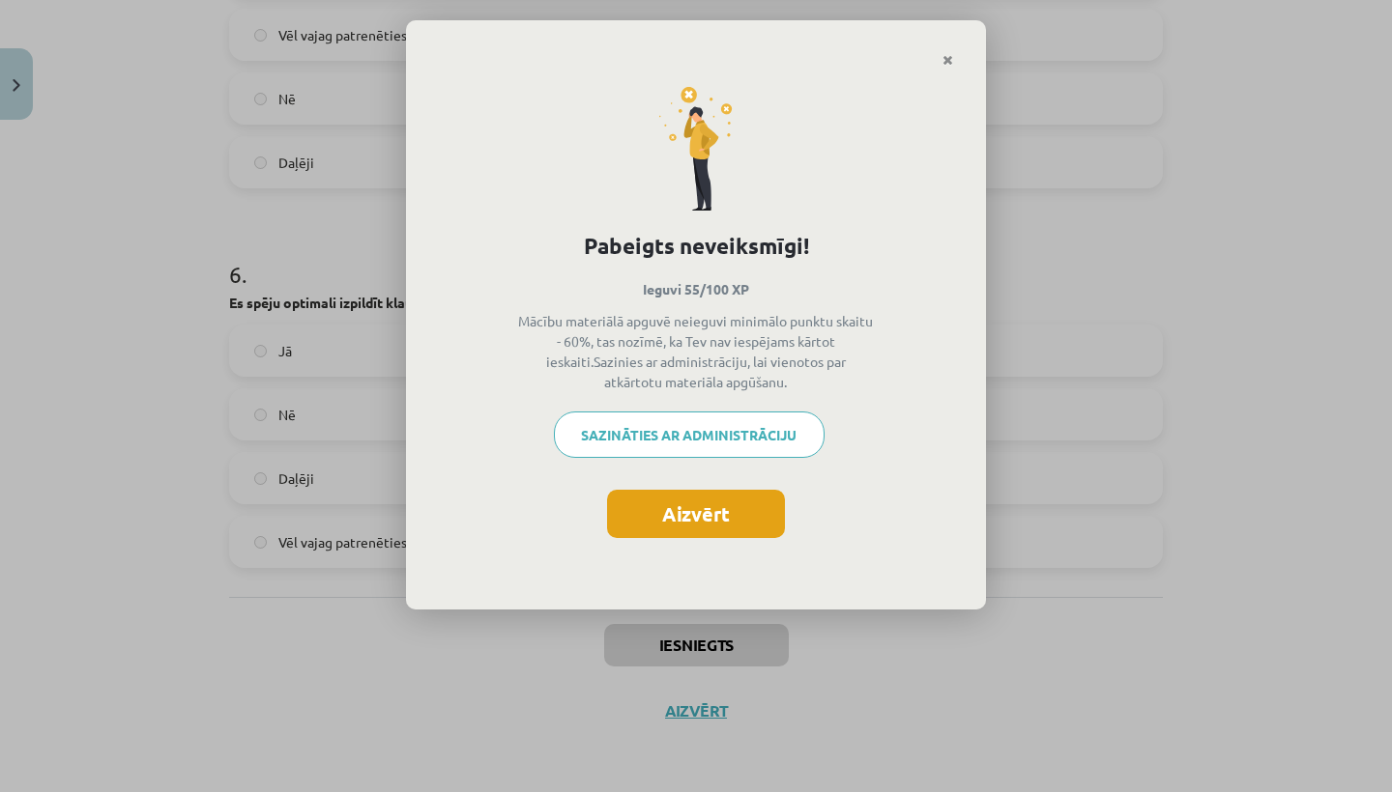
click at [713, 504] on button "Aizvērt" at bounding box center [696, 514] width 178 height 48
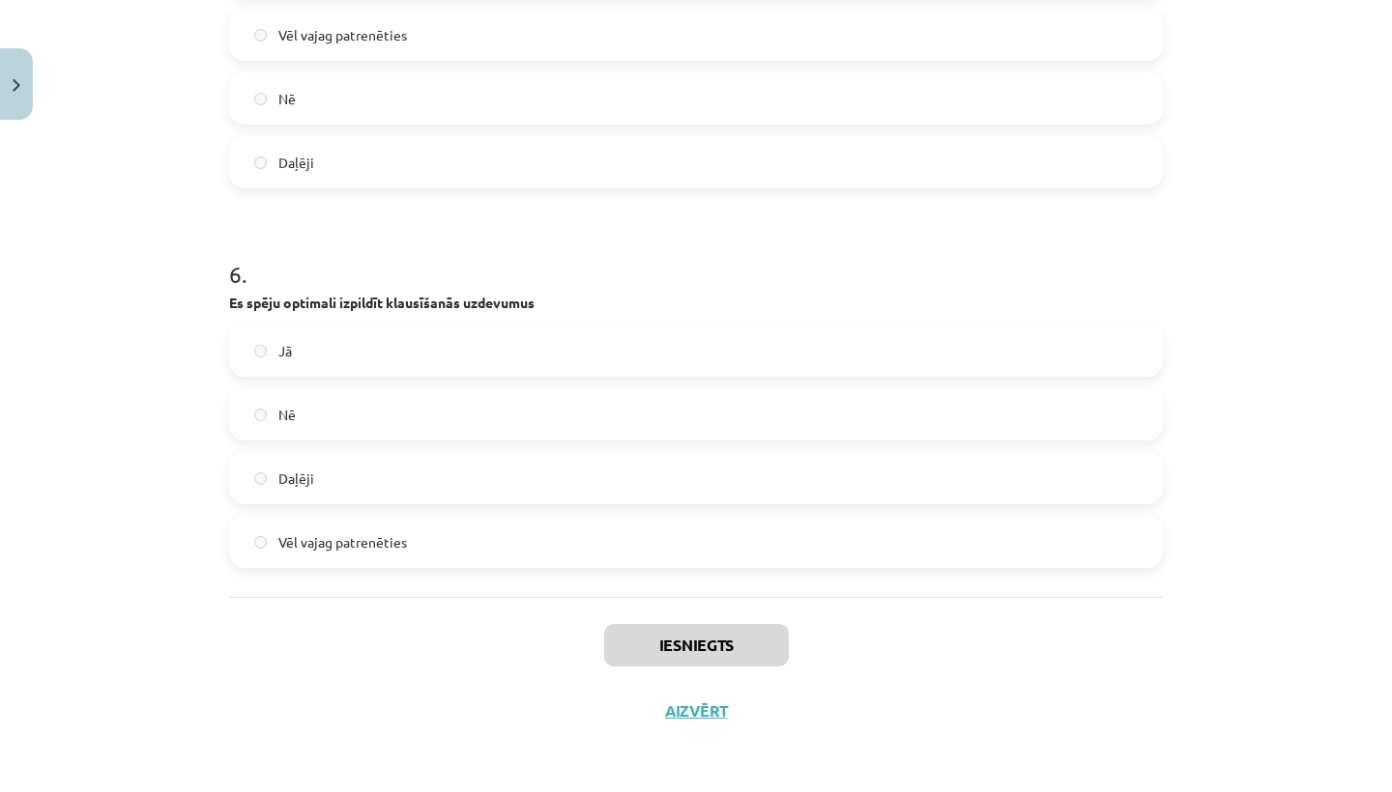
click at [696, 707] on button "Aizvērt" at bounding box center [695, 711] width 73 height 19
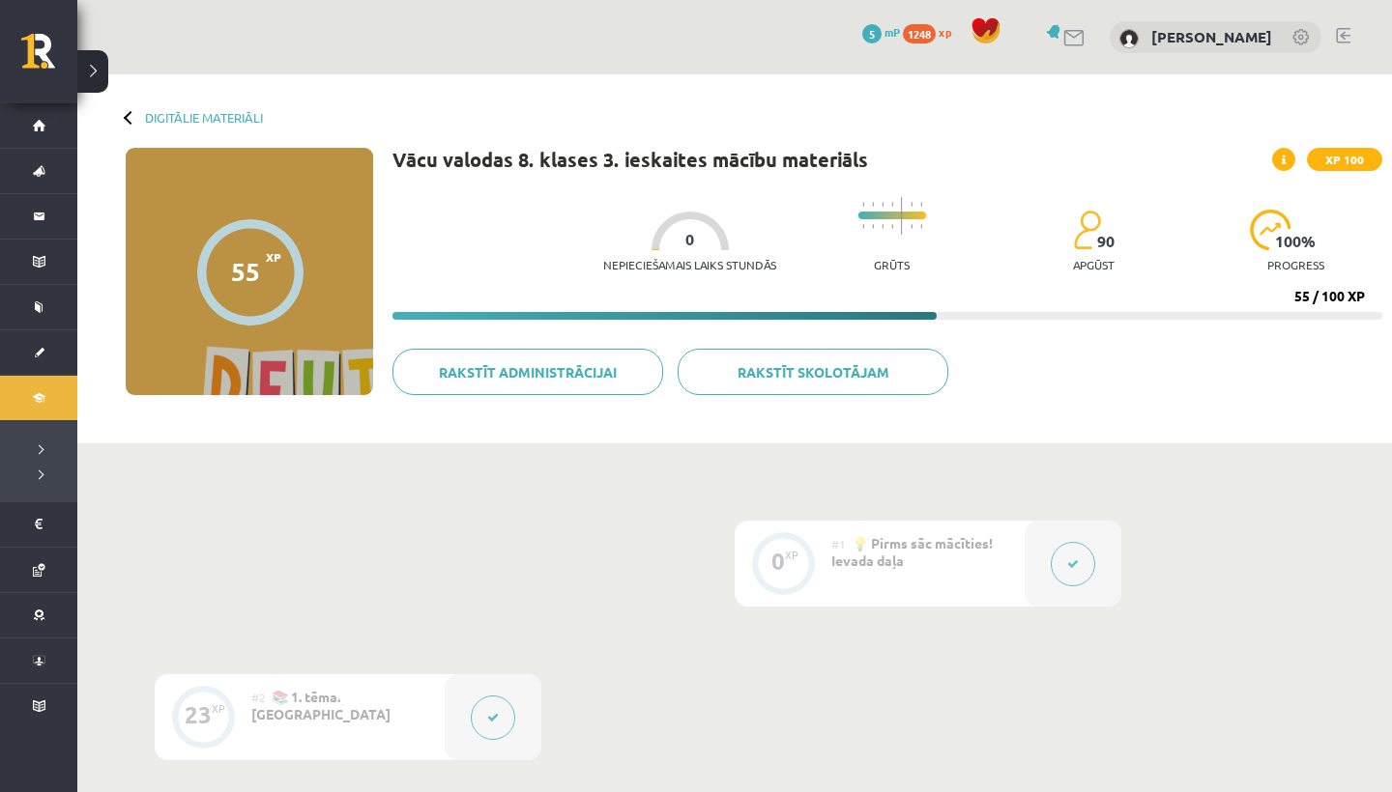
scroll to position [0, 0]
click at [187, 119] on link "Digitālie materiāli" at bounding box center [204, 117] width 118 height 14
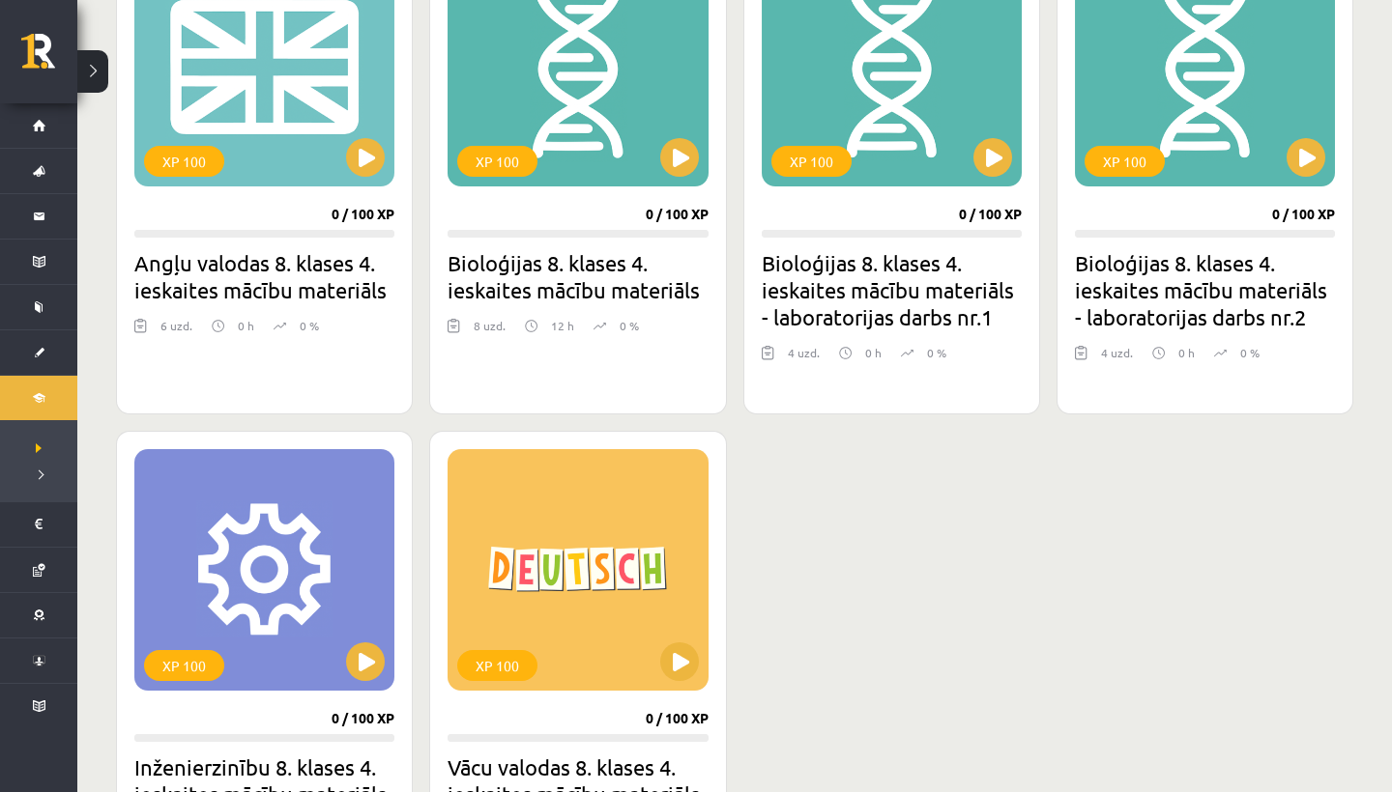
scroll to position [623, 0]
